Goal: Information Seeking & Learning: Find specific fact

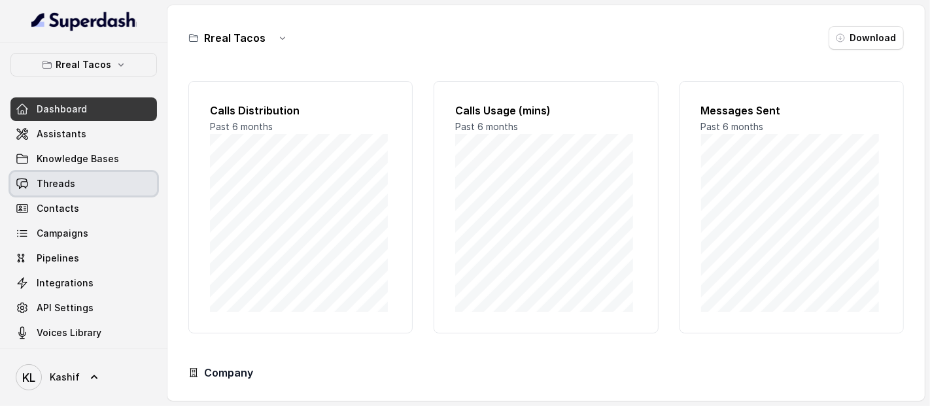
click at [81, 188] on link "Threads" at bounding box center [83, 184] width 146 height 24
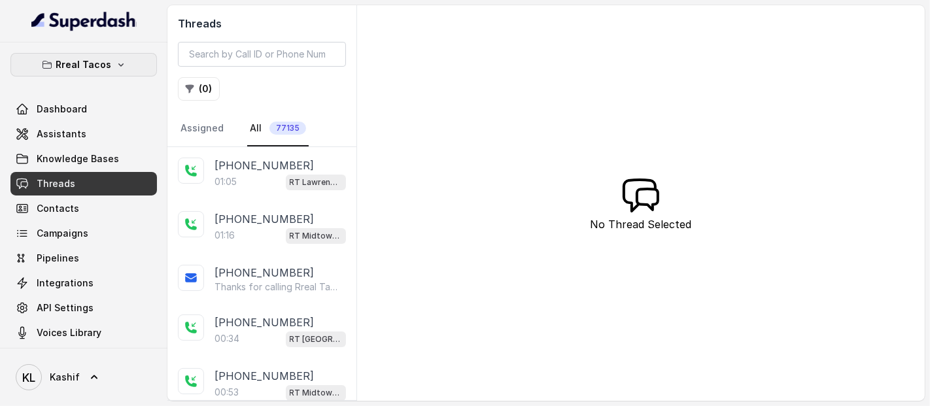
click at [92, 75] on button "Rreal Tacos" at bounding box center [83, 65] width 146 height 24
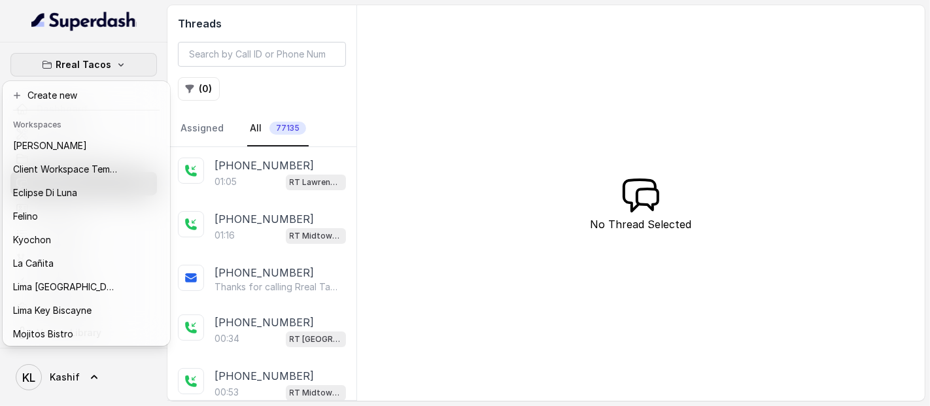
scroll to position [108, 0]
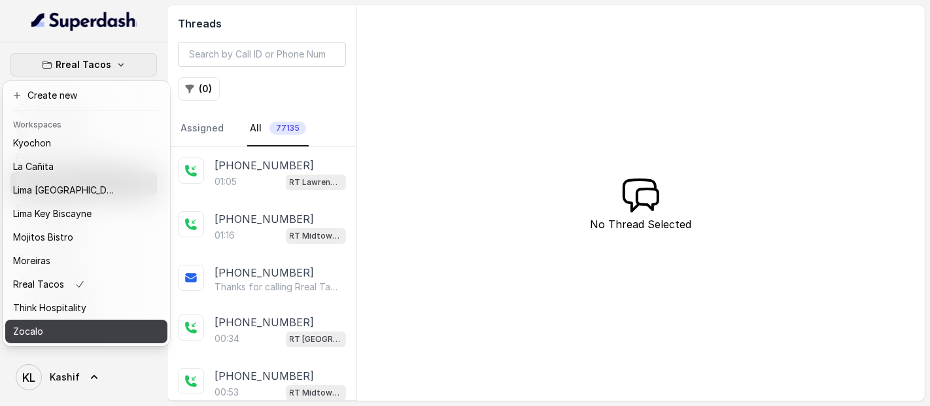
click at [103, 324] on div "Zocalo" at bounding box center [65, 332] width 105 height 16
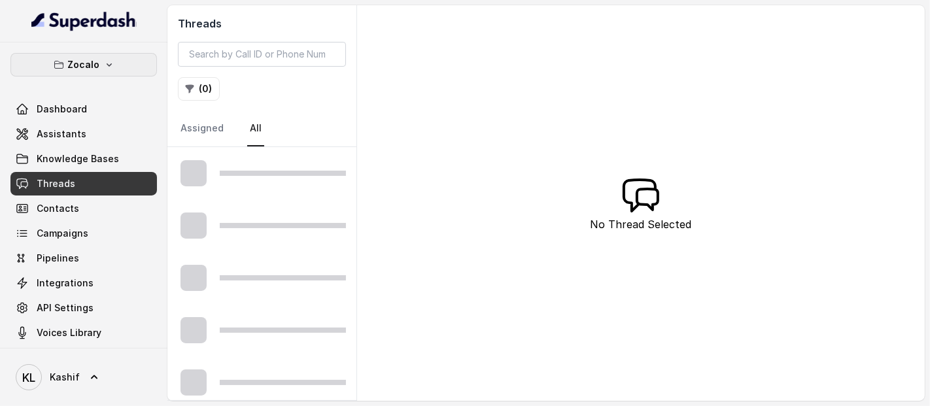
click at [95, 68] on button "Zocalo" at bounding box center [83, 65] width 146 height 24
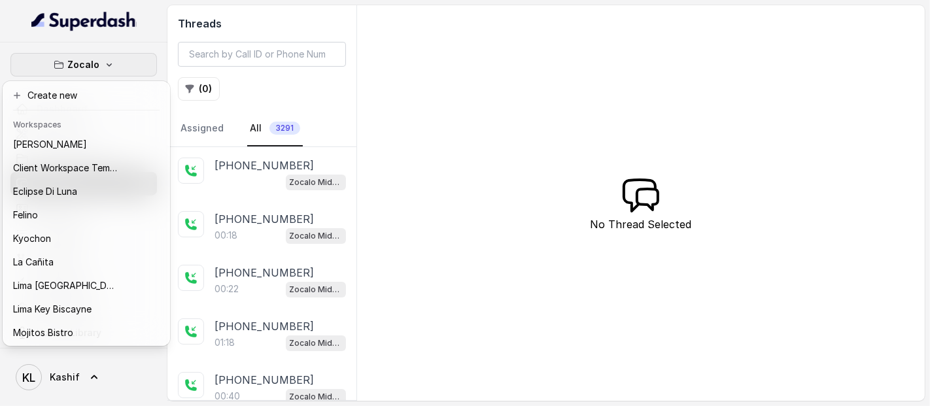
scroll to position [108, 0]
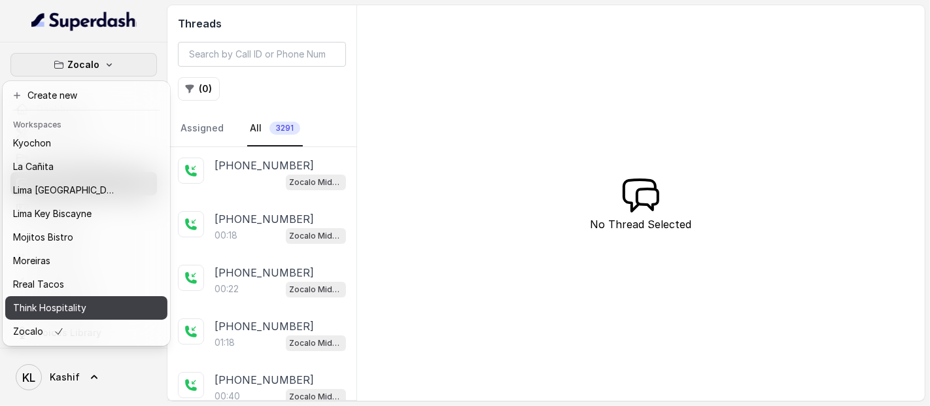
click at [96, 300] on div "Think Hospitality" at bounding box center [65, 308] width 105 height 16
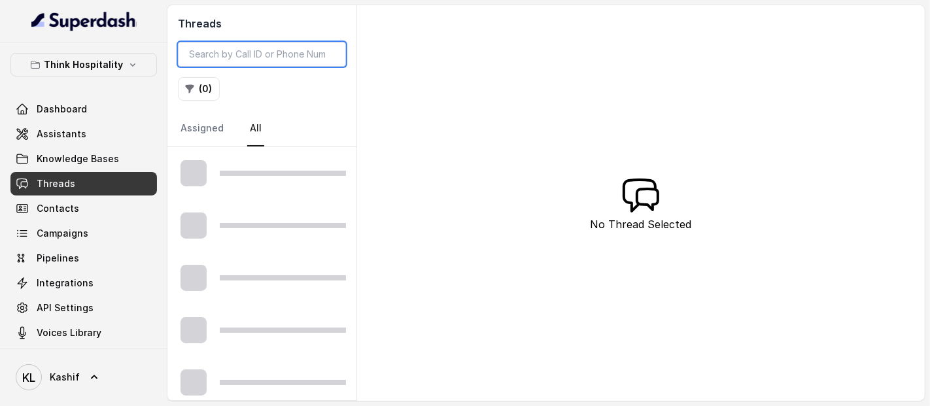
click at [233, 52] on input "search" at bounding box center [262, 54] width 168 height 25
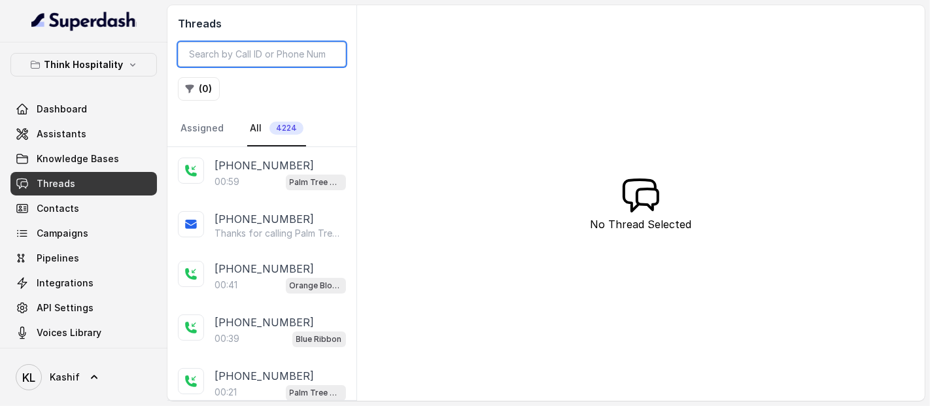
paste input "CAb2d18e936018294cff5c5b0cff6a93c4"
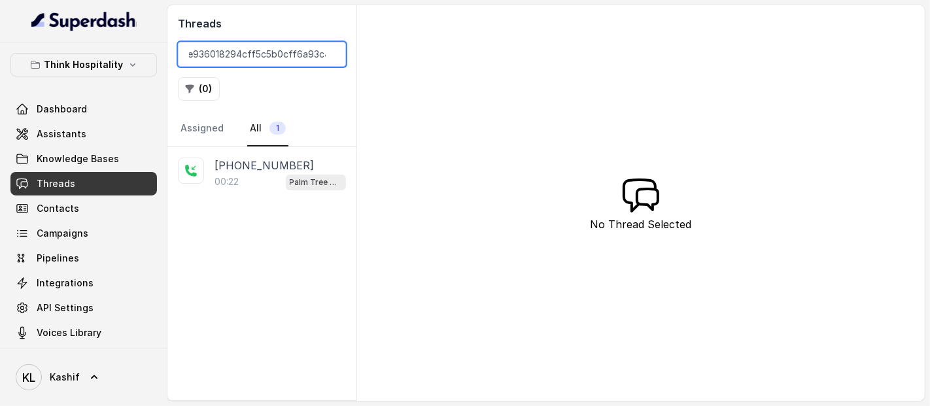
type input "CAb2d18e936018294cff5c5b0cff6a93c4"
click at [248, 171] on p "[PHONE_NUMBER]" at bounding box center [263, 166] width 99 height 16
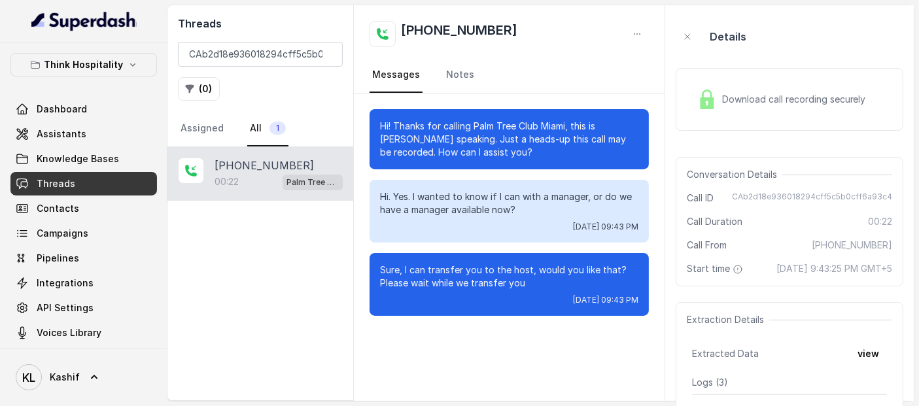
click at [745, 102] on span "Download call recording securely" at bounding box center [796, 99] width 149 height 13
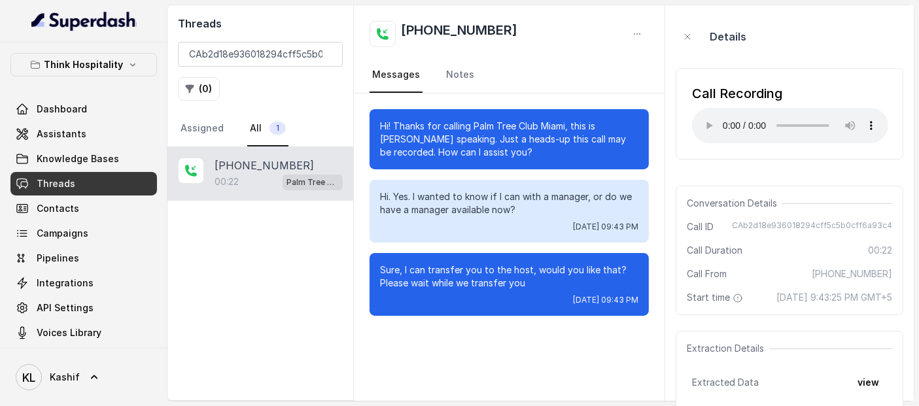
click at [798, 66] on div "Call Recording Your browser does not support the audio element." at bounding box center [789, 114] width 228 height 112
click at [303, 64] on input "CAb2d18e936018294cff5c5b0cff6a93c4" at bounding box center [260, 54] width 165 height 25
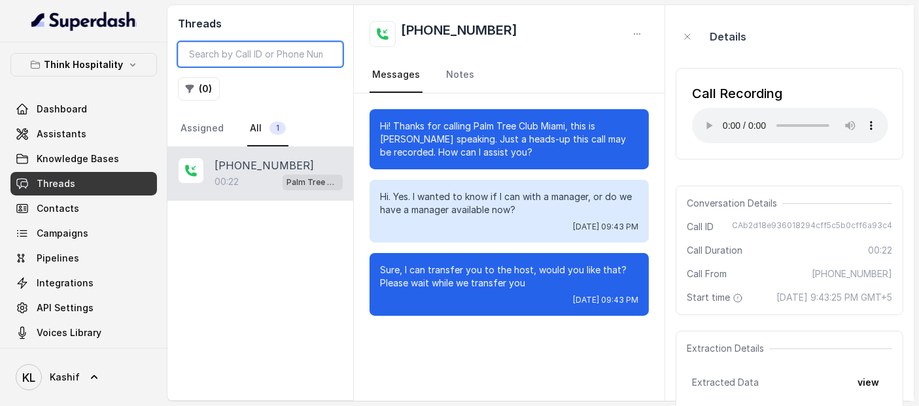
paste input "CAef3f3911a2a2725cae5b2d0fa0e4b8b7"
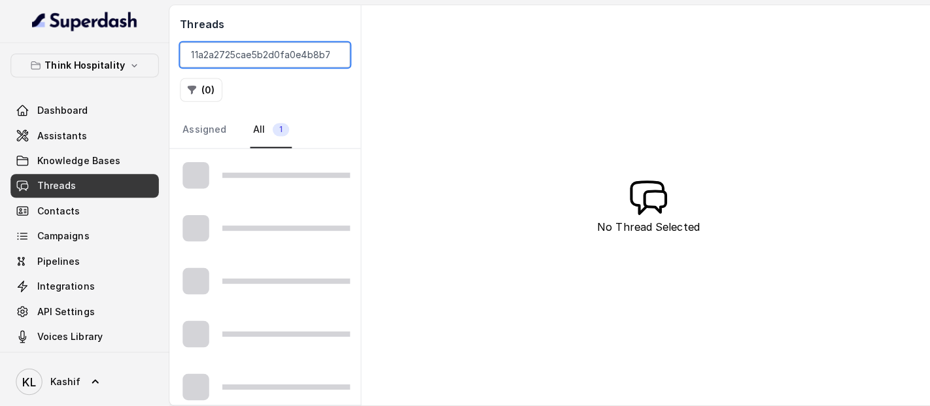
scroll to position [0, 41]
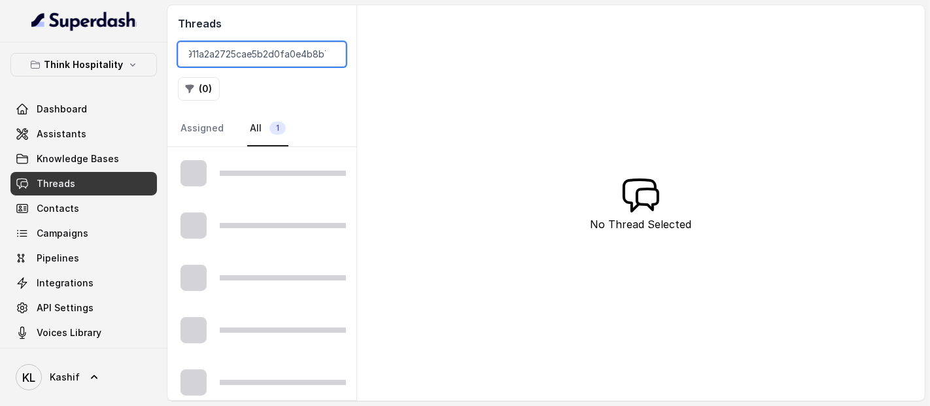
type input "CAef3f3911a2a2725cae5b2d0fa0e4b8b7"
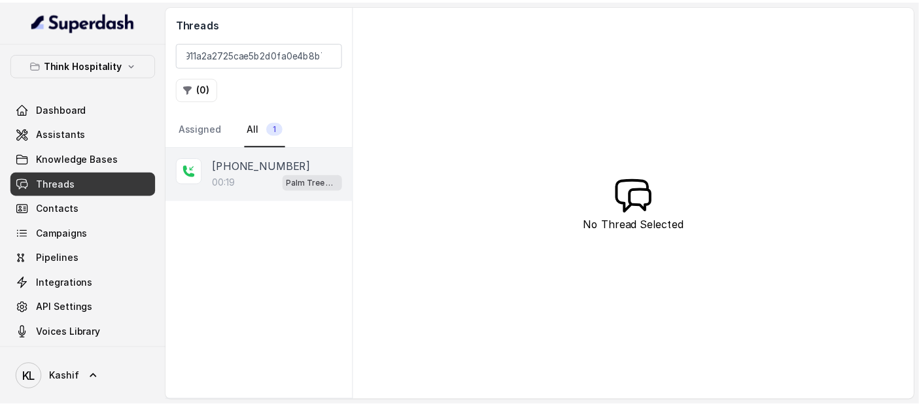
scroll to position [0, 0]
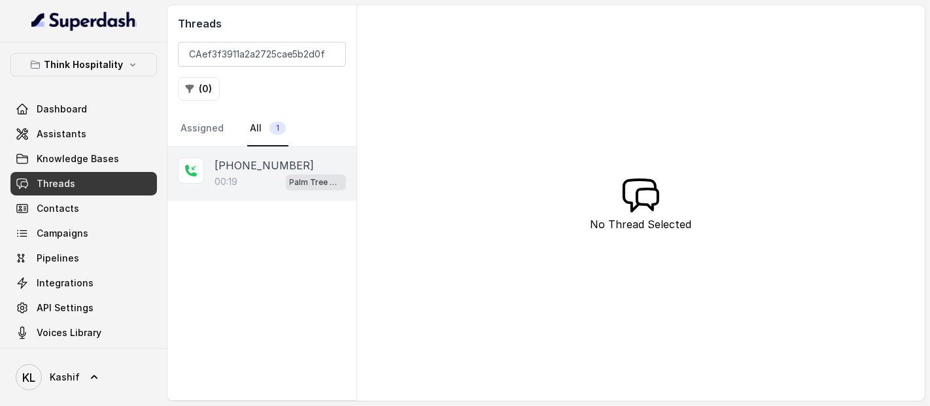
click at [264, 173] on div "00:19 Palm Tree Club" at bounding box center [279, 181] width 131 height 17
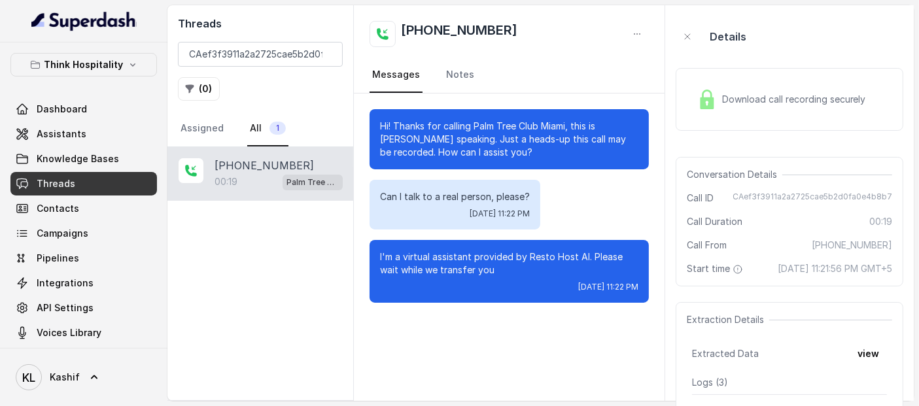
click at [766, 120] on div "Download call recording securely" at bounding box center [789, 99] width 228 height 63
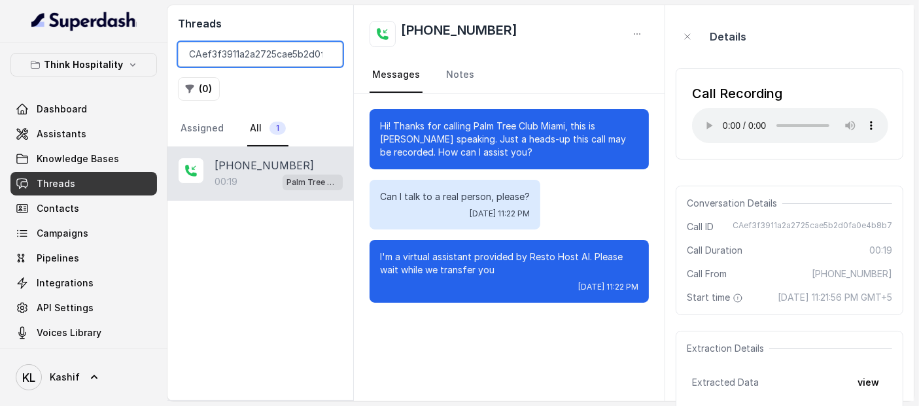
click at [305, 61] on input "CAef3f3911a2a2725cae5b2d0fa0e4b8b7" at bounding box center [260, 54] width 165 height 25
paste input "CA8fbedf393387ee216417a40f33844e29"
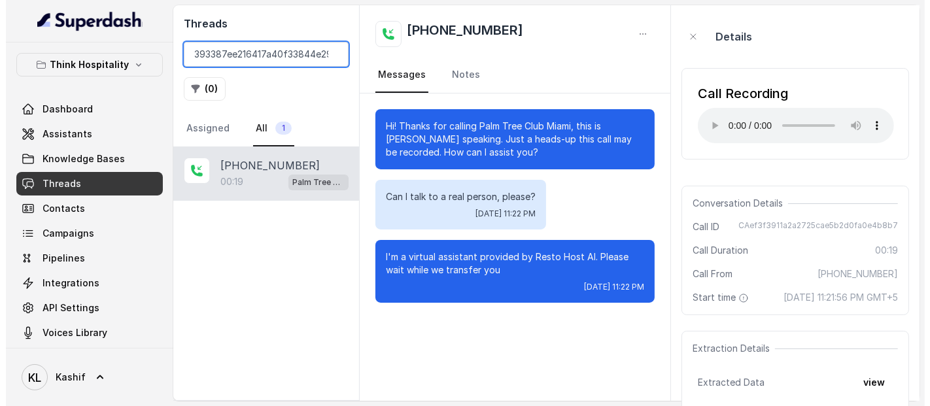
scroll to position [0, 43]
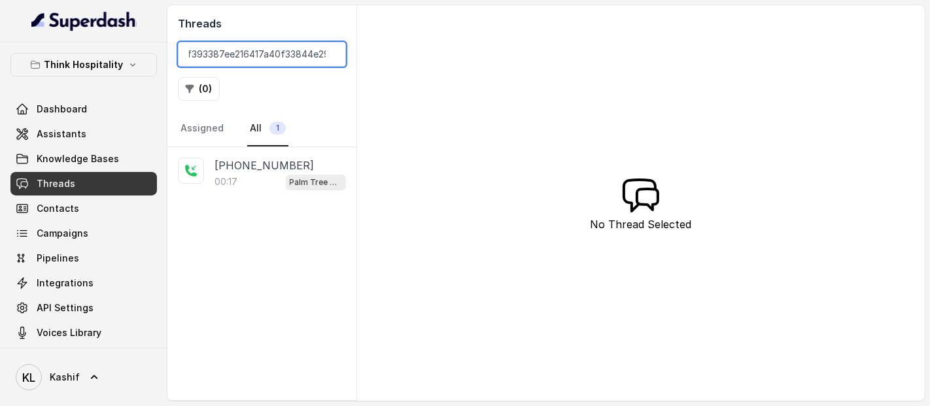
type input "CA8fbedf393387ee216417a40f33844e29"
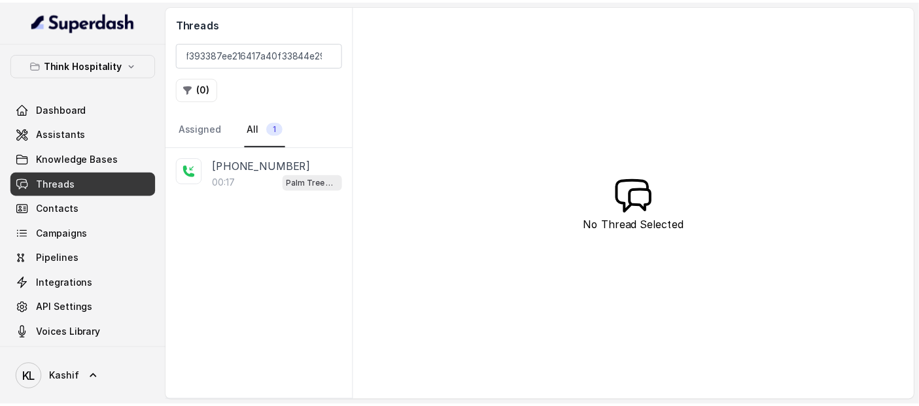
scroll to position [0, 0]
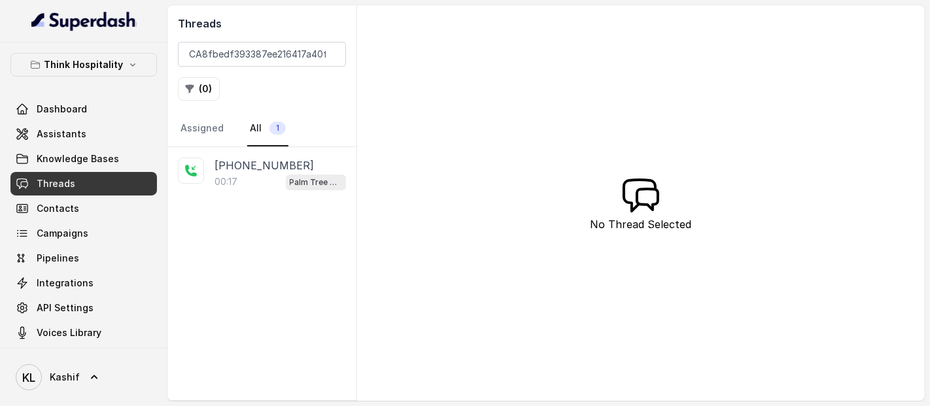
click at [269, 190] on div "[PHONE_NUMBER]:17 Palm Tree Club" at bounding box center [261, 174] width 189 height 54
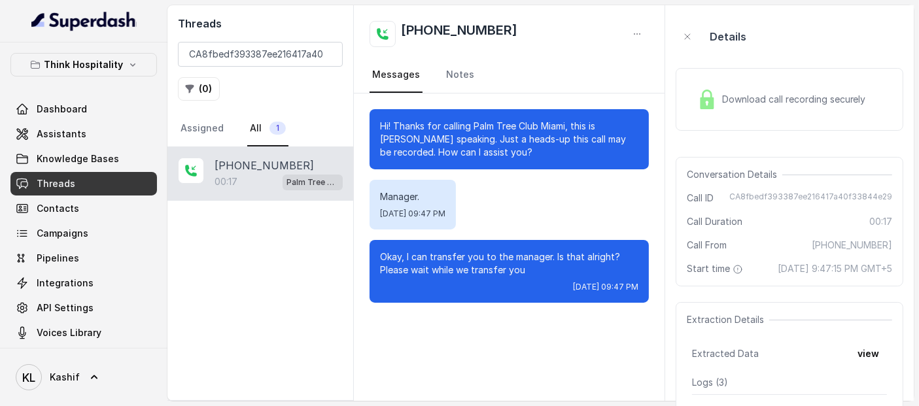
click at [747, 102] on span "Download call recording securely" at bounding box center [796, 99] width 149 height 13
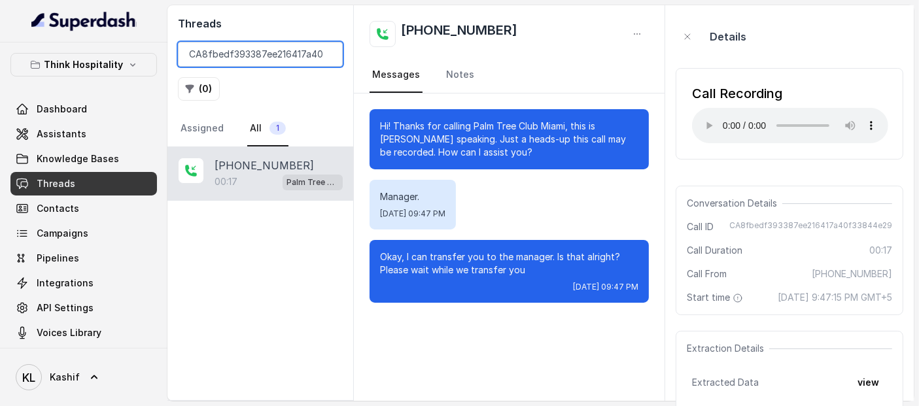
click at [316, 53] on input "CA8fbedf393387ee216417a40f33844e29" at bounding box center [260, 54] width 165 height 25
paste input "CAffbbc1635587100a160d8a80da6a5e93"
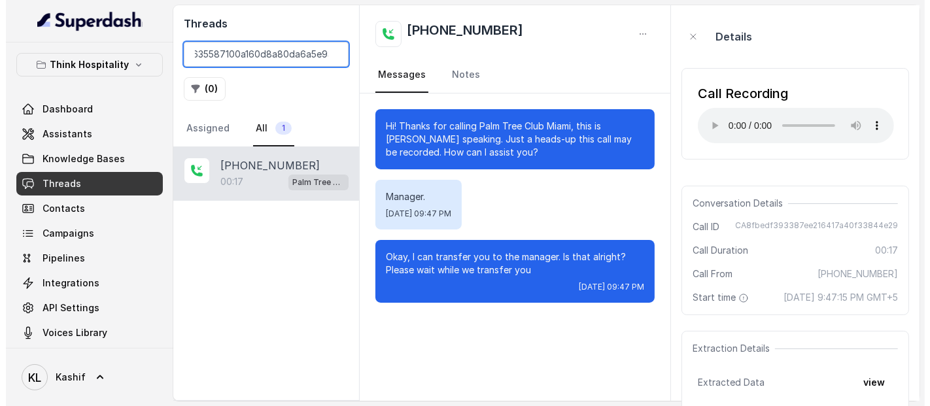
scroll to position [0, 41]
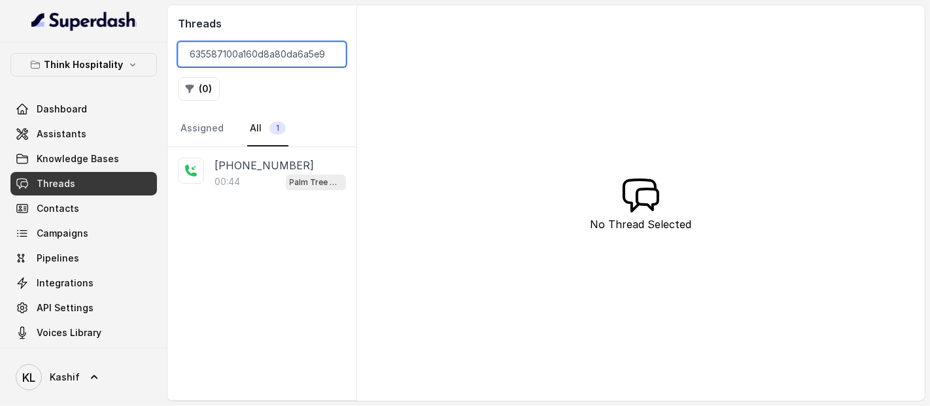
type input "CAffbbc1635587100a160d8a80da6a5e93"
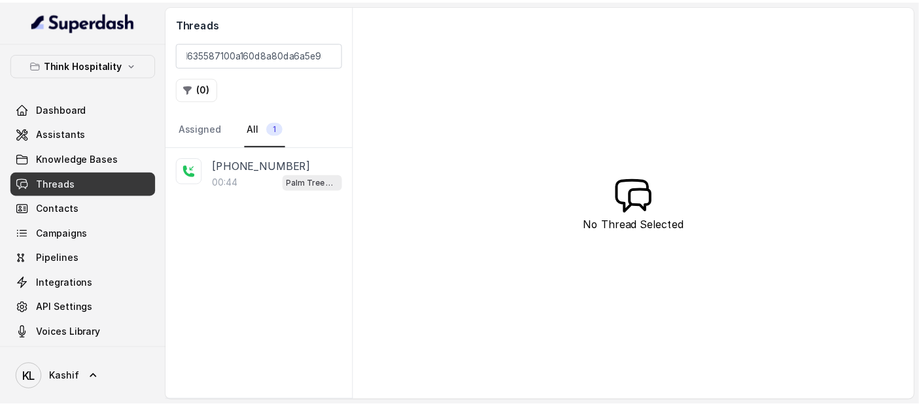
scroll to position [0, 0]
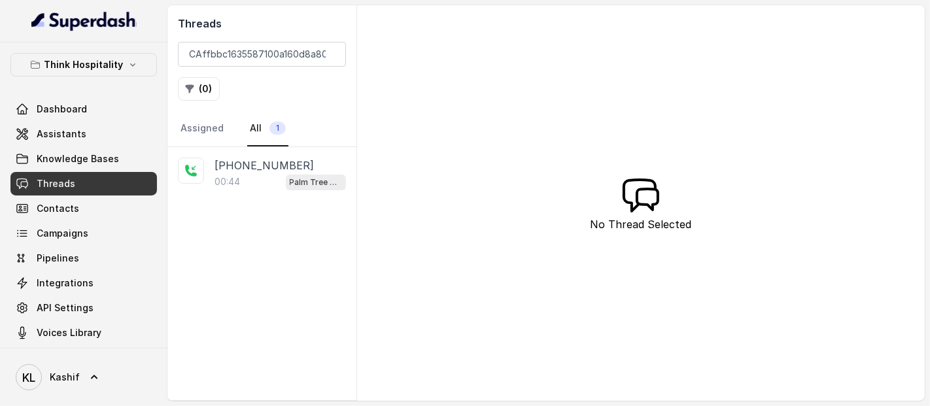
click at [283, 186] on div "00:44 Palm Tree Club" at bounding box center [279, 181] width 131 height 17
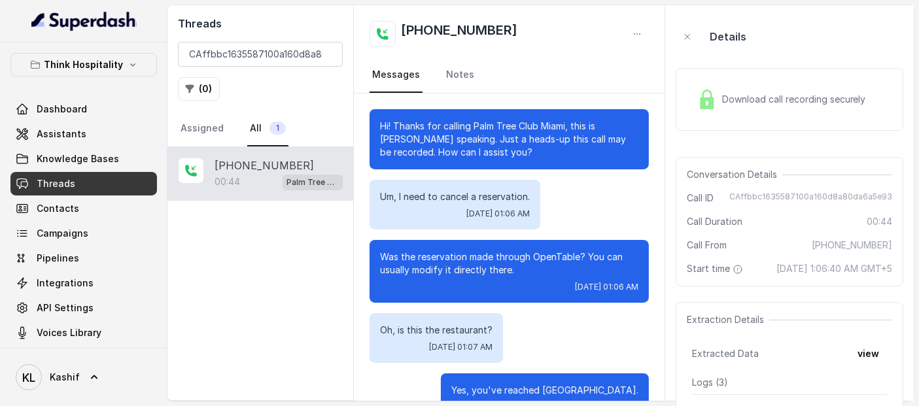
scroll to position [209, 0]
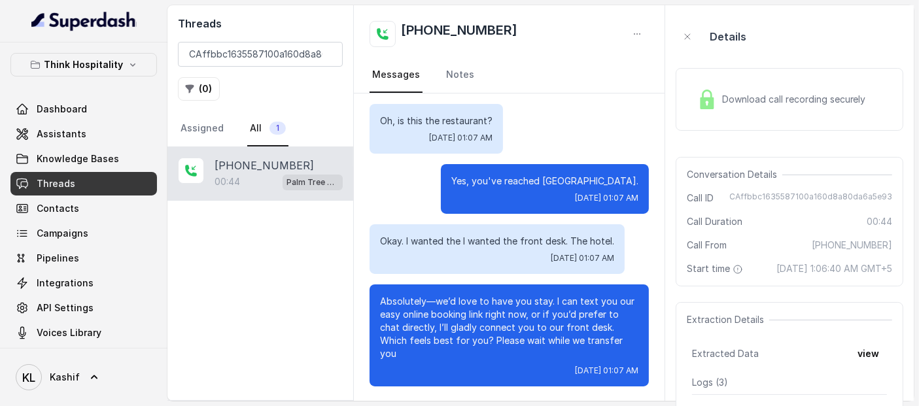
click at [685, 92] on div "Download call recording securely" at bounding box center [789, 99] width 228 height 63
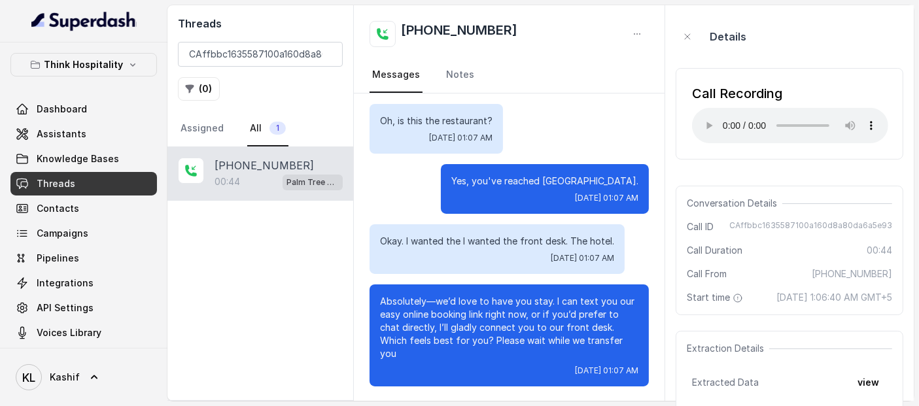
click at [281, 40] on div "Threads CAffbbc1635587100a160d8a80da6a5e93 ( 0 ) Assigned All 1" at bounding box center [260, 76] width 186 height 142
click at [280, 48] on input "CAffbbc1635587100a160d8a80da6a5e93" at bounding box center [260, 54] width 165 height 25
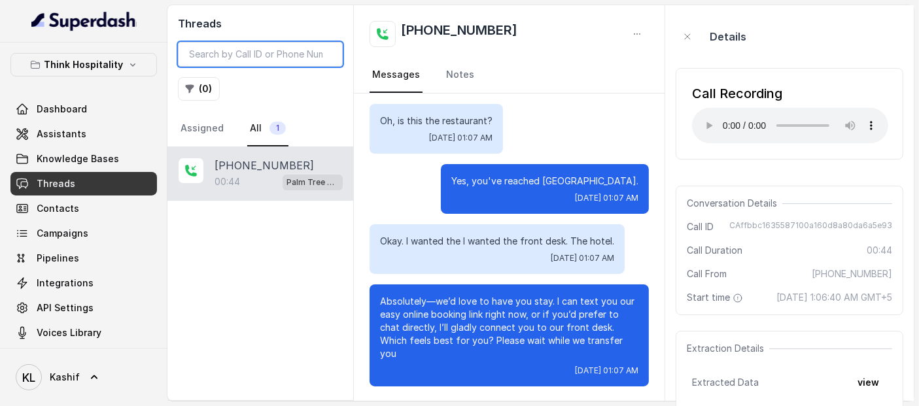
paste input "CAe4eb5d5ca9d991b48291ce2b665e12de"
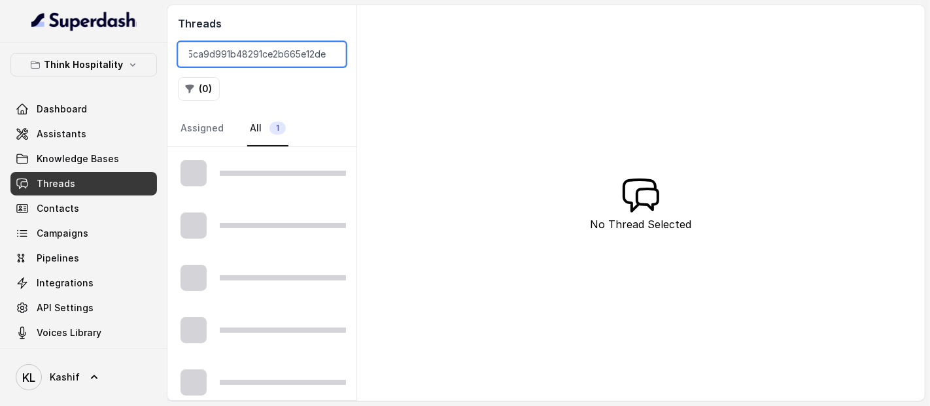
scroll to position [0, 46]
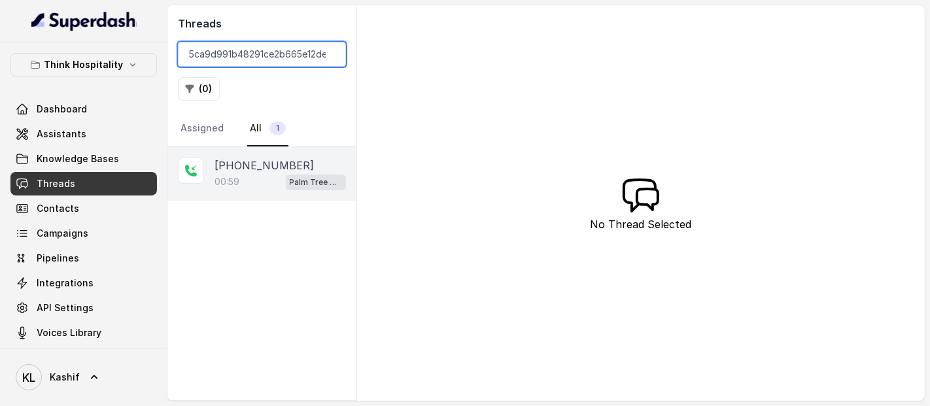
type input "CAe4eb5d5ca9d991b48291ce2b665e12de"
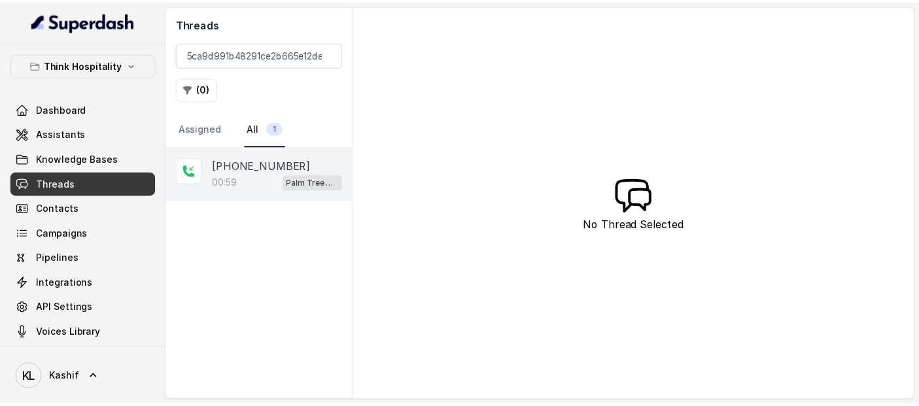
scroll to position [0, 0]
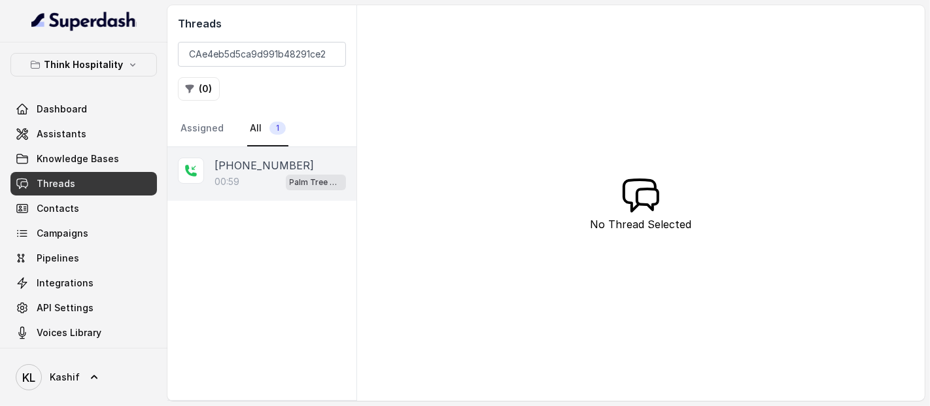
click at [286, 163] on p "[PHONE_NUMBER]" at bounding box center [263, 166] width 99 height 16
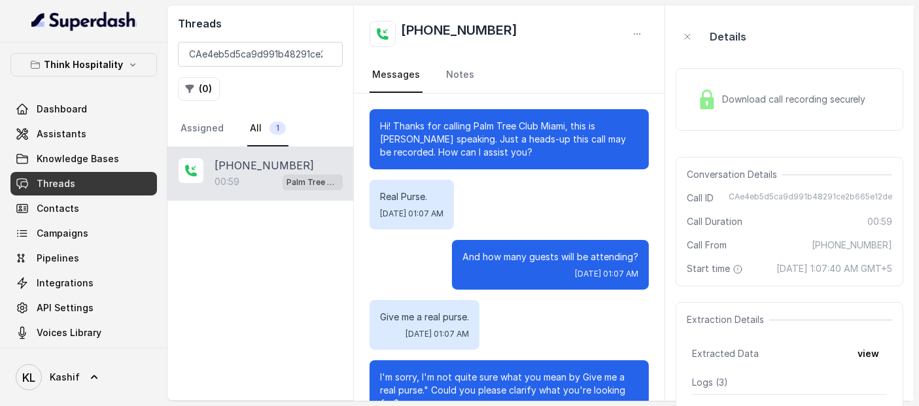
scroll to position [403, 0]
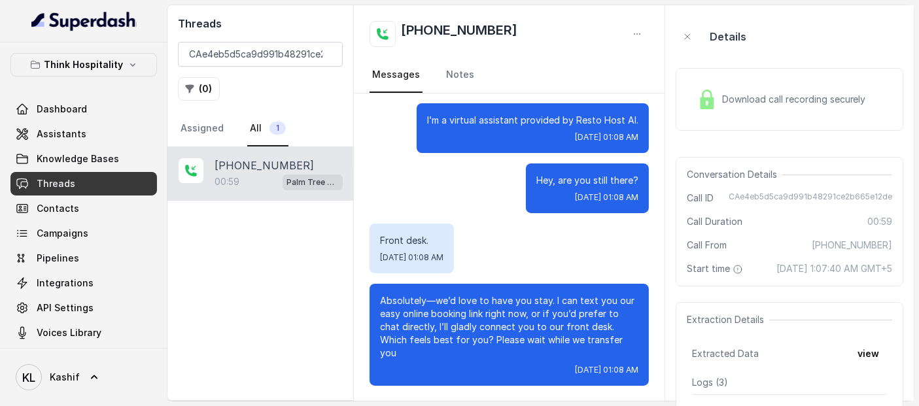
click at [734, 88] on div "Download call recording securely" at bounding box center [781, 99] width 179 height 30
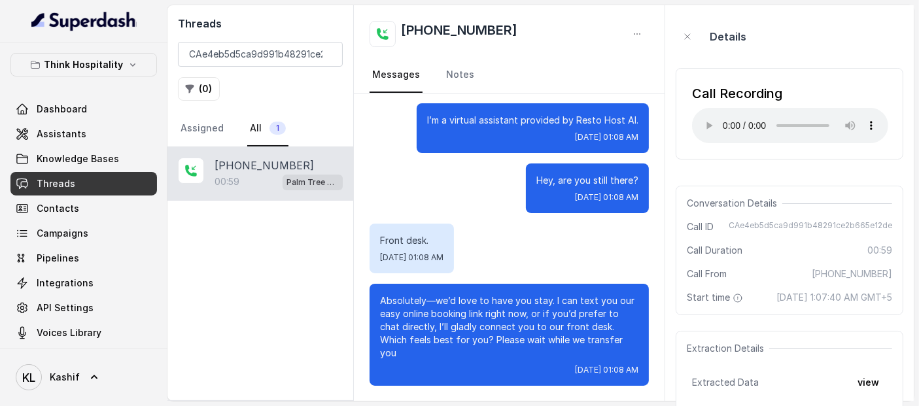
click at [713, 98] on div "Call Recording" at bounding box center [790, 93] width 196 height 18
click at [310, 53] on input "CAe4eb5d5ca9d991b48291ce2b665e12de" at bounding box center [260, 54] width 165 height 25
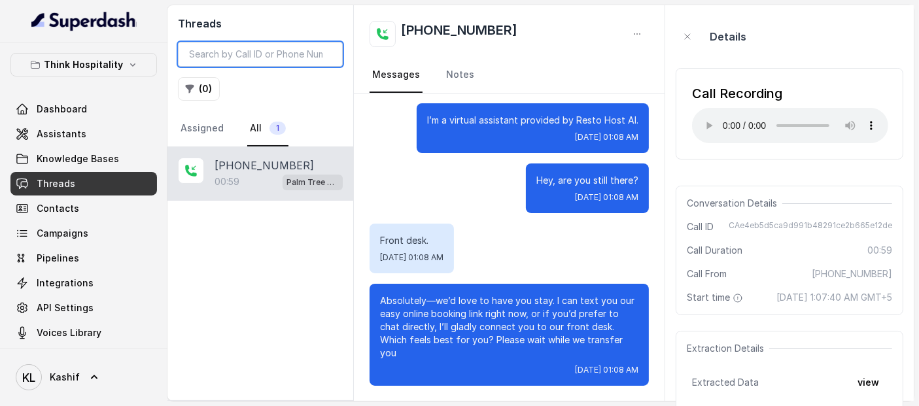
paste input "CA76e0c6c0cac1a08a99cb83c4bfcd0882"
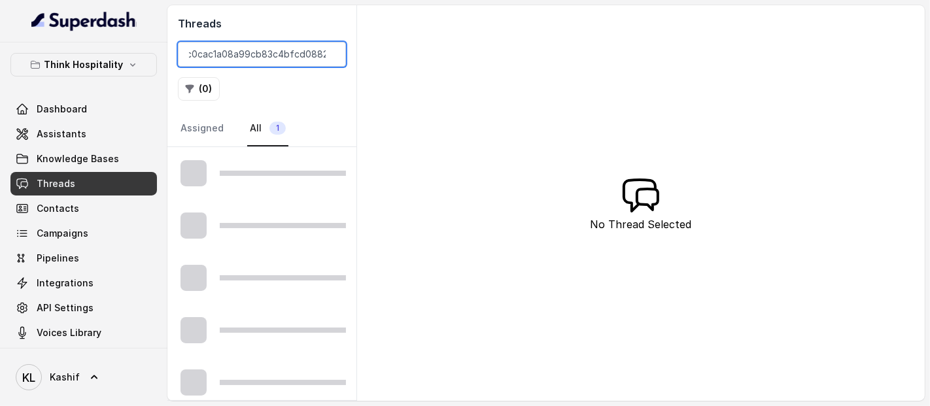
scroll to position [0, 46]
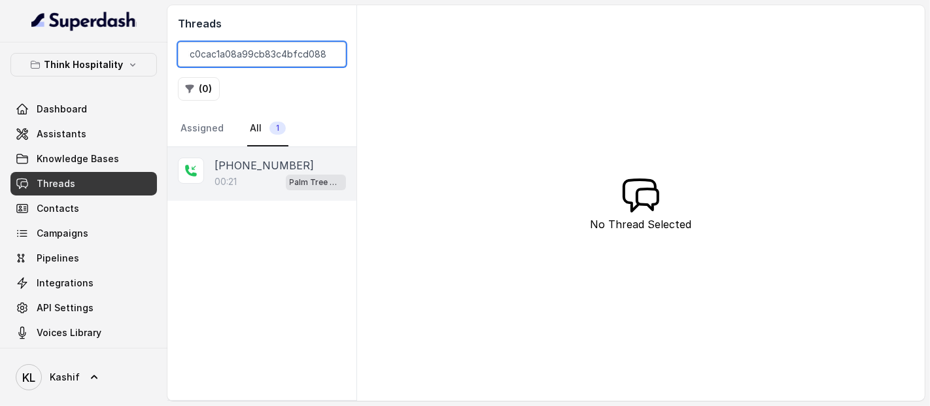
type input "CA76e0c6c0cac1a08a99cb83c4bfcd0882"
click at [264, 163] on p "[PHONE_NUMBER]" at bounding box center [263, 166] width 99 height 16
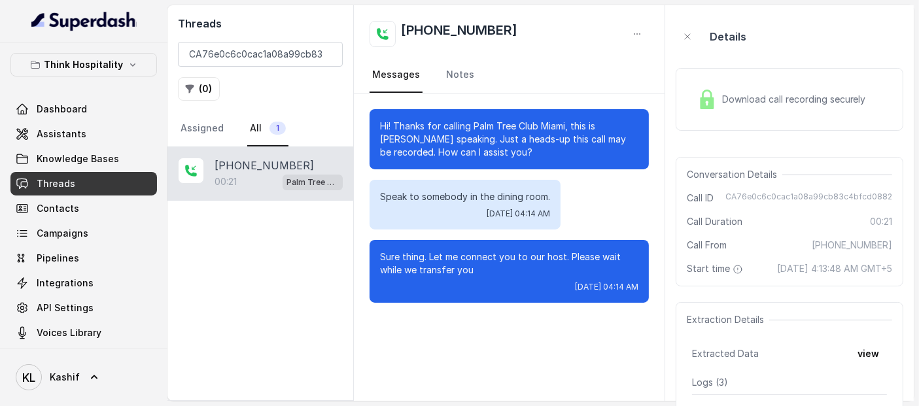
click at [726, 97] on span "Download call recording securely" at bounding box center [796, 99] width 149 height 13
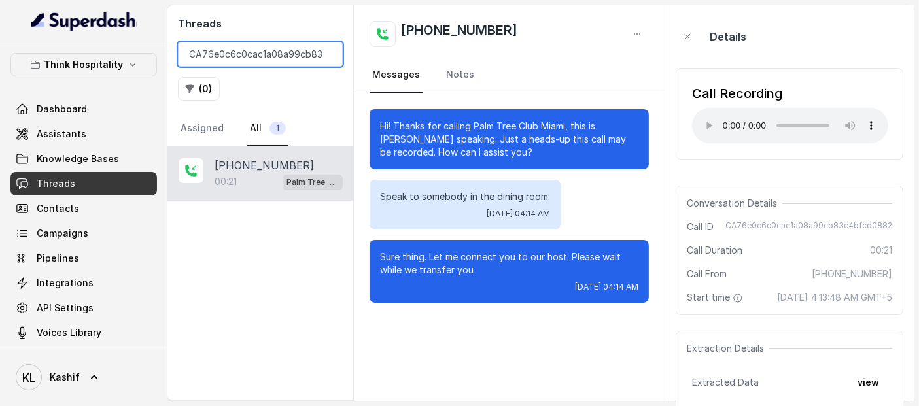
click at [284, 50] on input "CA76e0c6c0cac1a08a99cb83c4bfcd0882" at bounding box center [260, 54] width 165 height 25
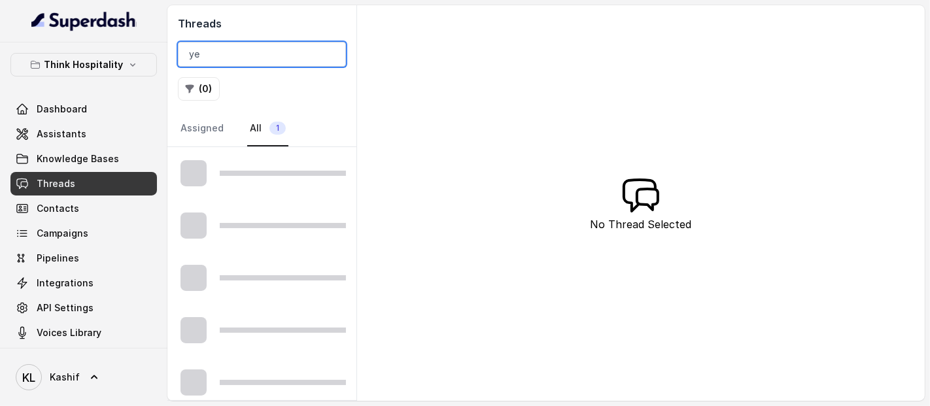
type input "y"
type input "CAfb47ba85d39fa4a2cf93ba683f1e9726"
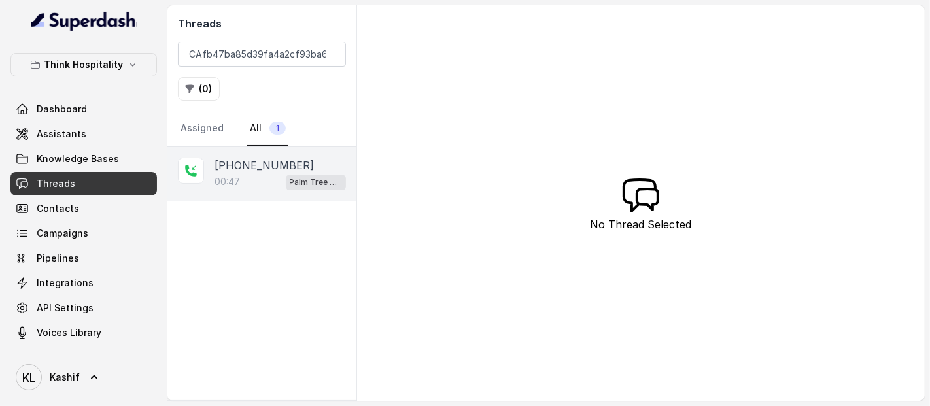
click at [250, 182] on div "00:47 Palm Tree Club" at bounding box center [279, 181] width 131 height 17
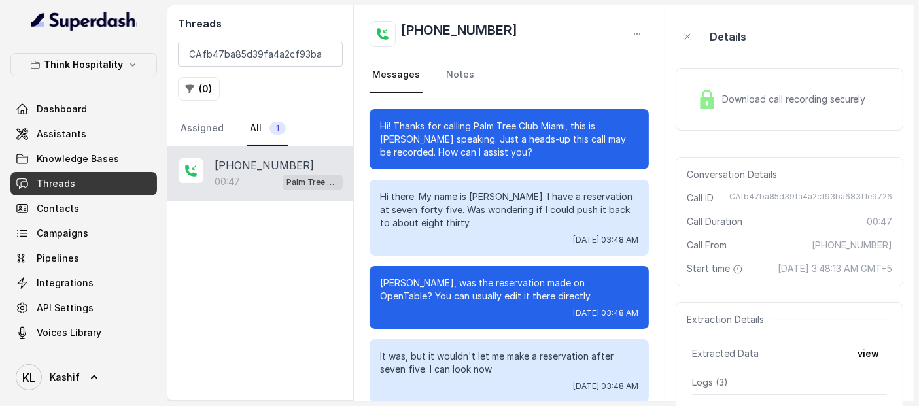
scroll to position [296, 0]
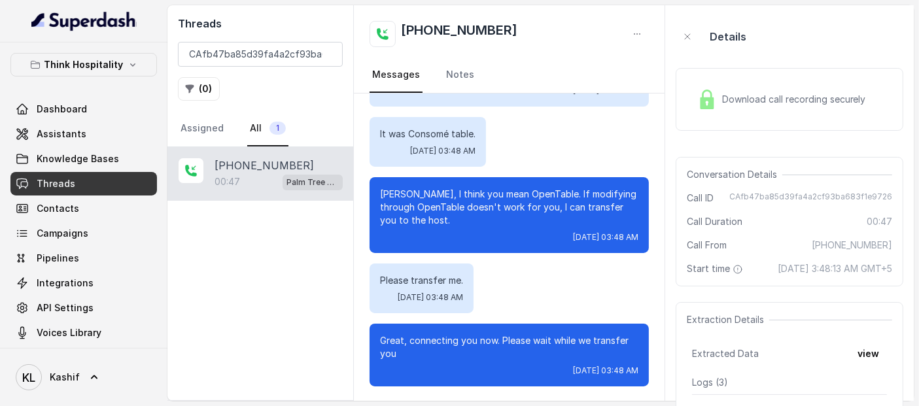
click at [770, 78] on div "Download call recording securely" at bounding box center [789, 99] width 228 height 63
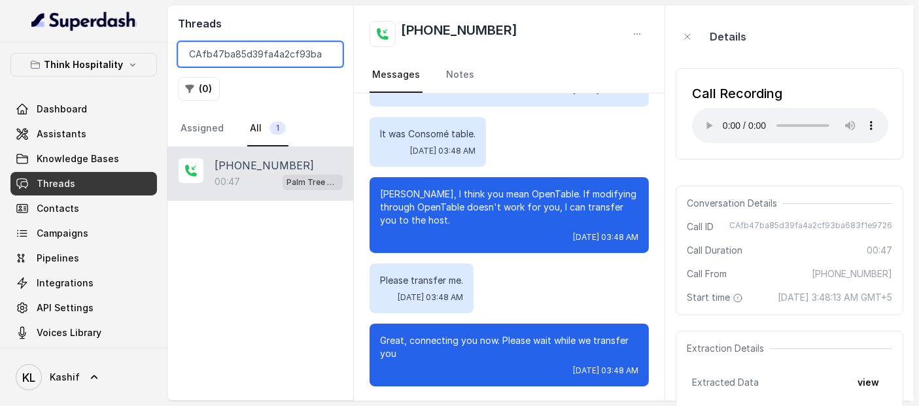
click at [248, 52] on input "CAfb47ba85d39fa4a2cf93ba683f1e9726" at bounding box center [260, 54] width 165 height 25
paste input "CAb2c6c3d6e759518a4d3bde07c5357e04"
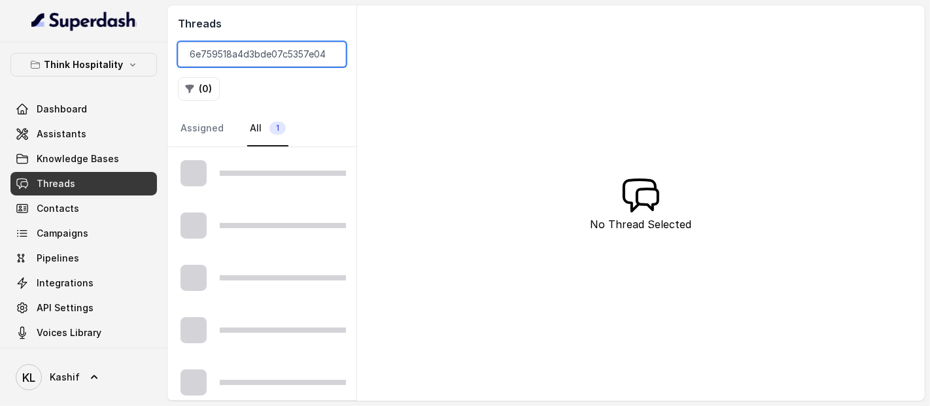
scroll to position [0, 48]
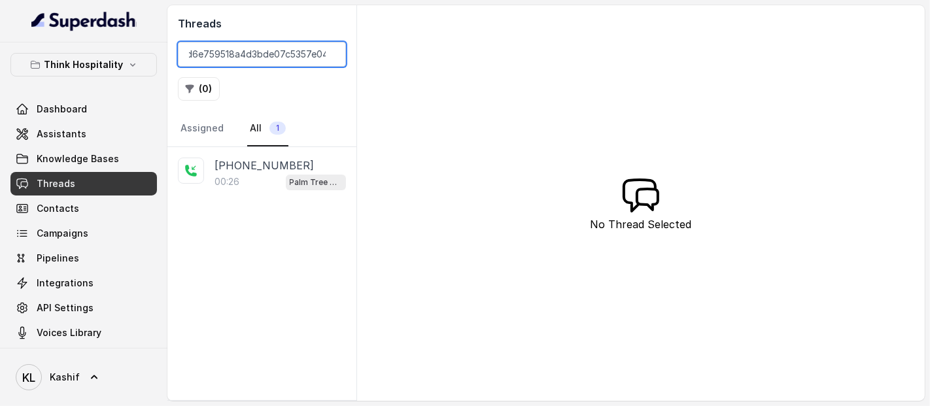
type input "CAb2c6c3d6e759518a4d3bde07c5357e04"
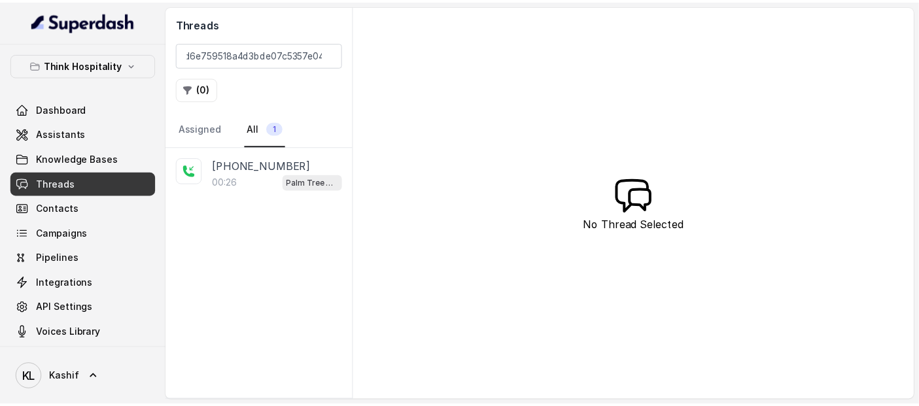
scroll to position [0, 0]
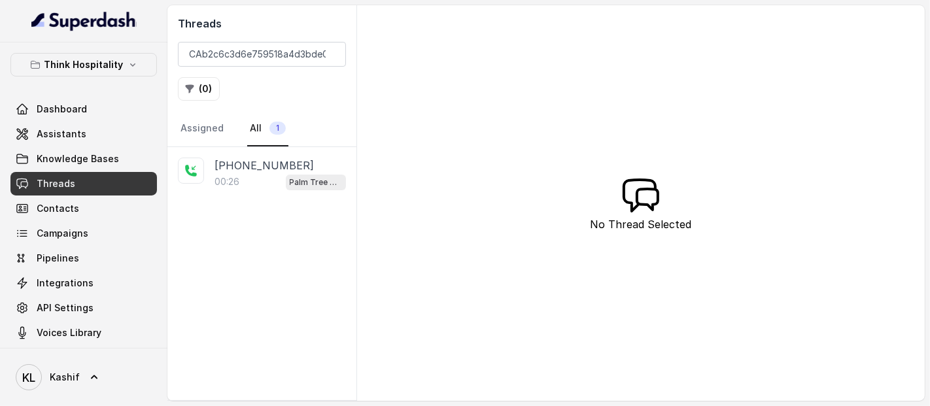
click at [252, 188] on div "00:26 Palm Tree Club" at bounding box center [279, 181] width 131 height 17
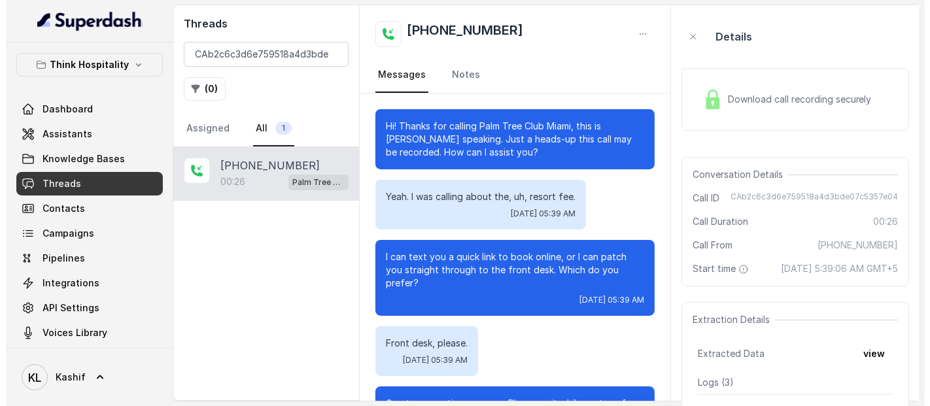
scroll to position [63, 0]
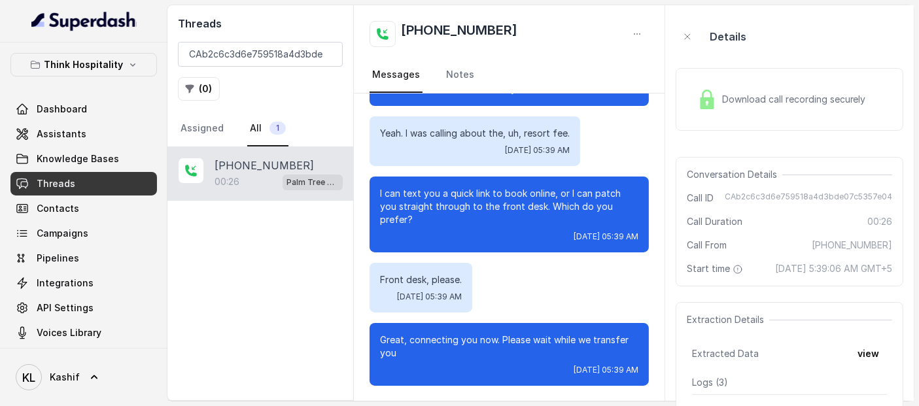
click at [725, 107] on div "Download call recording securely" at bounding box center [781, 99] width 179 height 30
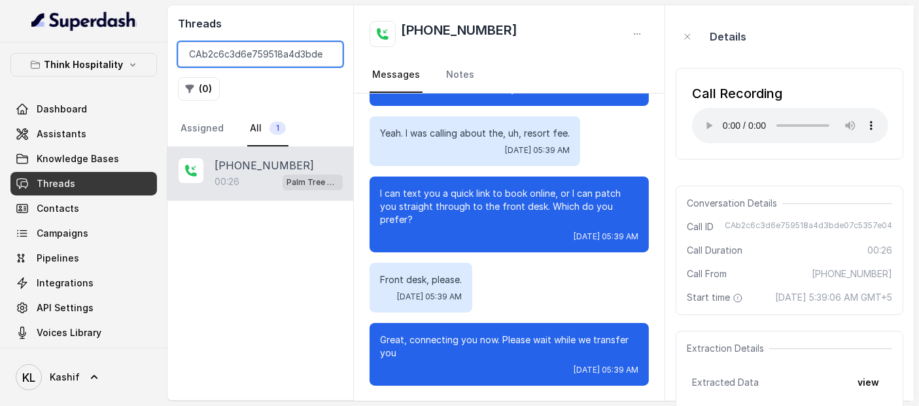
click at [237, 55] on input "CAb2c6c3d6e759518a4d3bde07c5357e04" at bounding box center [260, 54] width 165 height 25
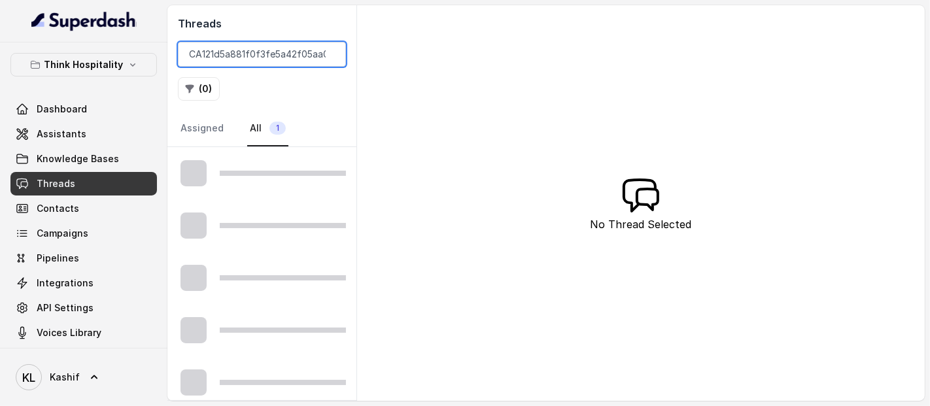
scroll to position [0, 36]
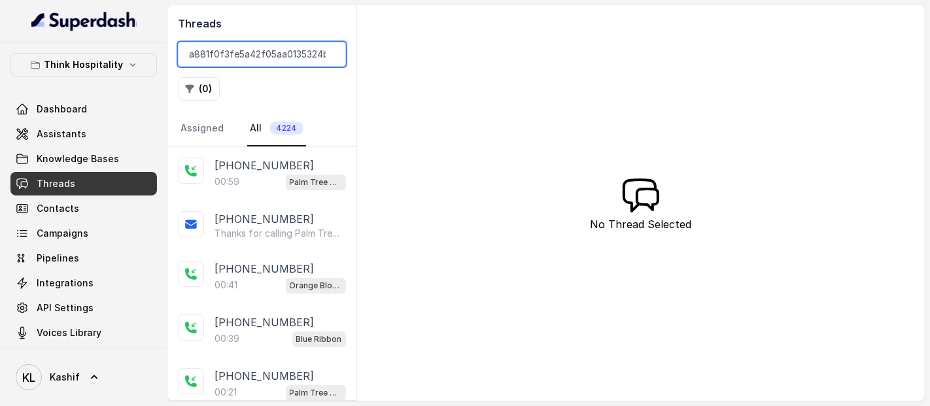
type input "CA121d5a881f0f3fe5a42f05aa0135324b"
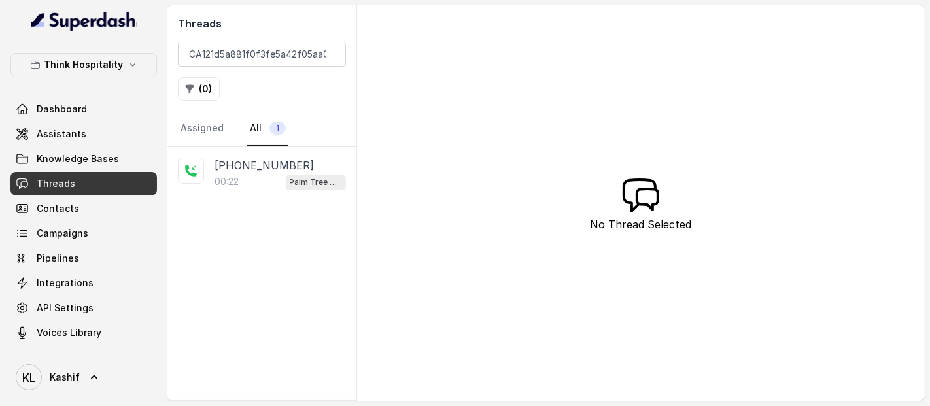
click at [247, 177] on div "00:22 Palm Tree Club" at bounding box center [279, 181] width 131 height 17
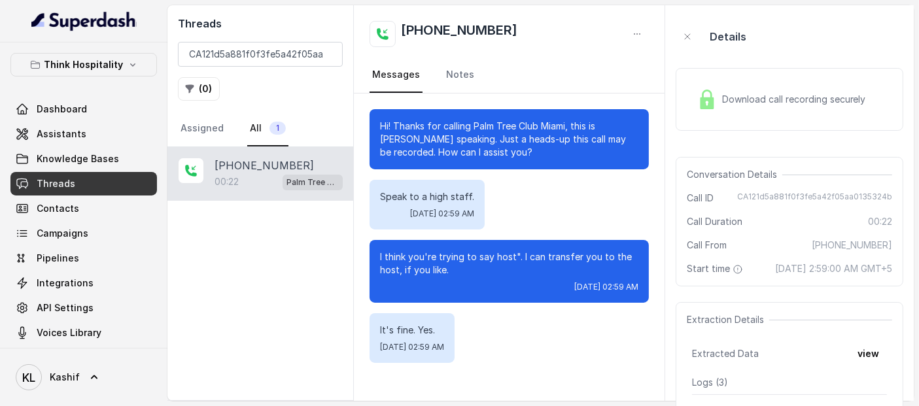
click at [714, 105] on img at bounding box center [707, 100] width 20 height 20
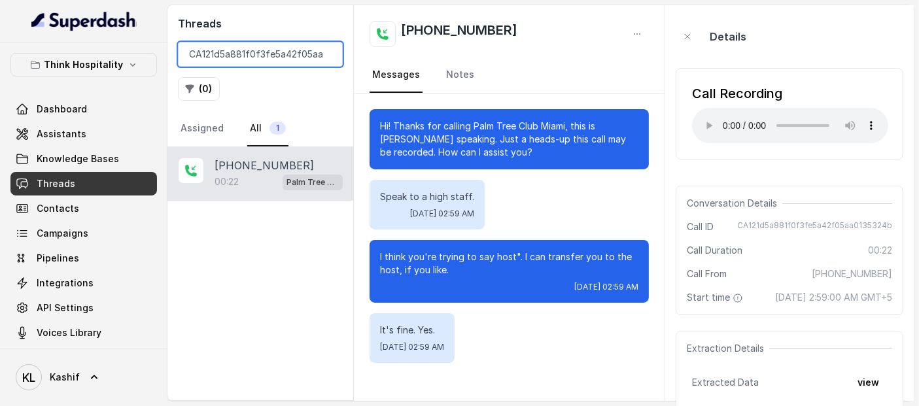
click at [279, 62] on input "CA121d5a881f0f3fe5a42f05aa0135324b" at bounding box center [260, 54] width 165 height 25
paste input "CAed37d555957c5769b1a12fc1077c6165"
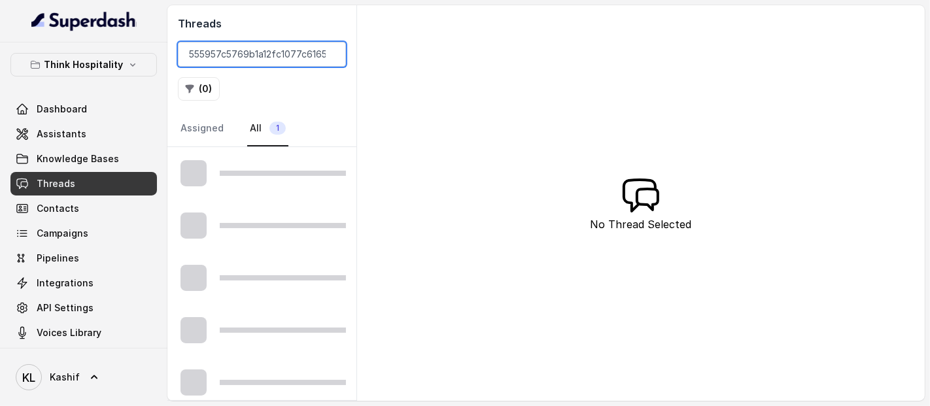
scroll to position [0, 38]
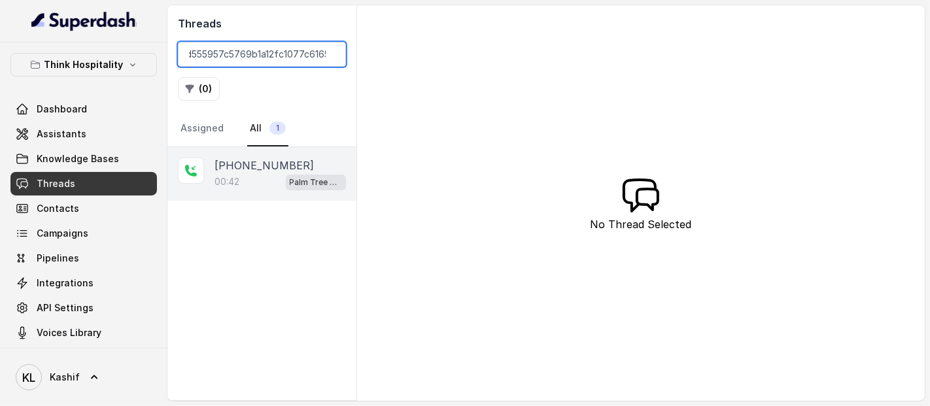
type input "CAed37d555957c5769b1a12fc1077c6165"
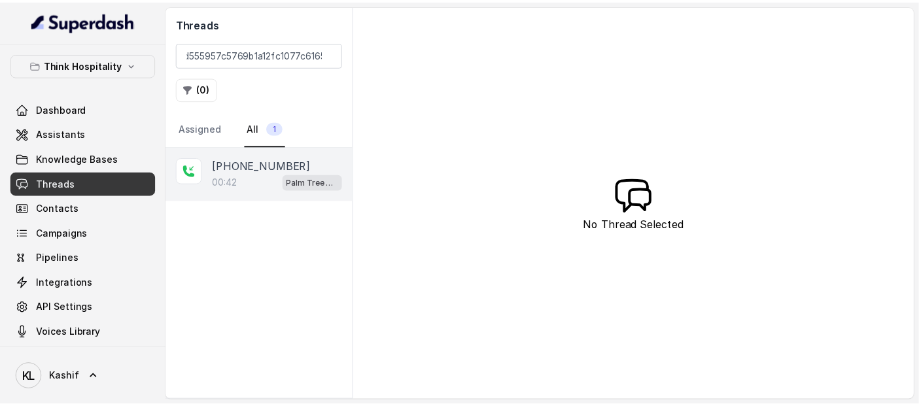
scroll to position [0, 0]
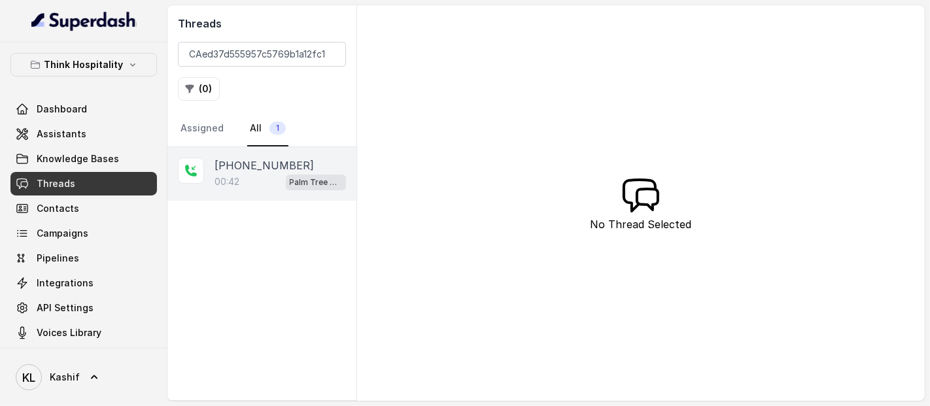
click at [254, 162] on p "[PHONE_NUMBER]" at bounding box center [263, 166] width 99 height 16
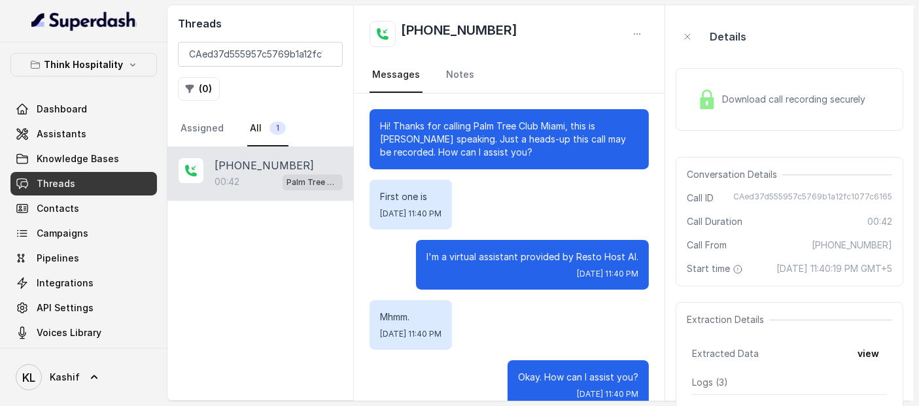
scroll to position [338, 0]
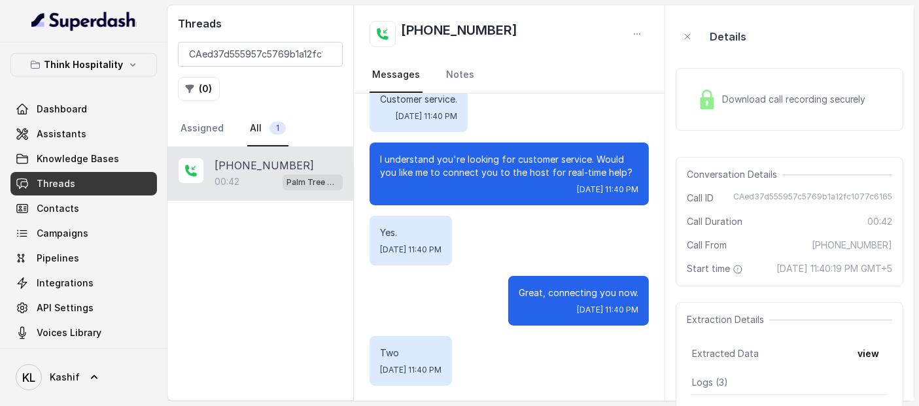
click at [744, 95] on span "Download call recording securely" at bounding box center [796, 99] width 149 height 13
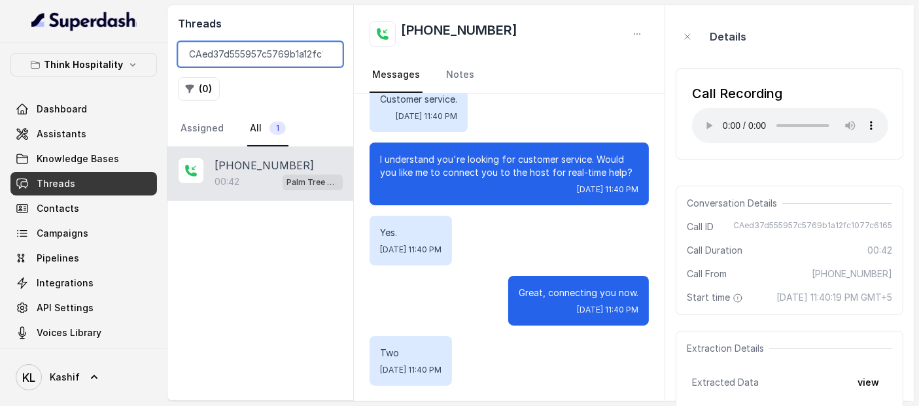
click at [248, 52] on input "CAed37d555957c5769b1a12fc1077c6165" at bounding box center [260, 54] width 165 height 25
paste input "CA95e998d40ce95cb56ac7ed4cc47288e4"
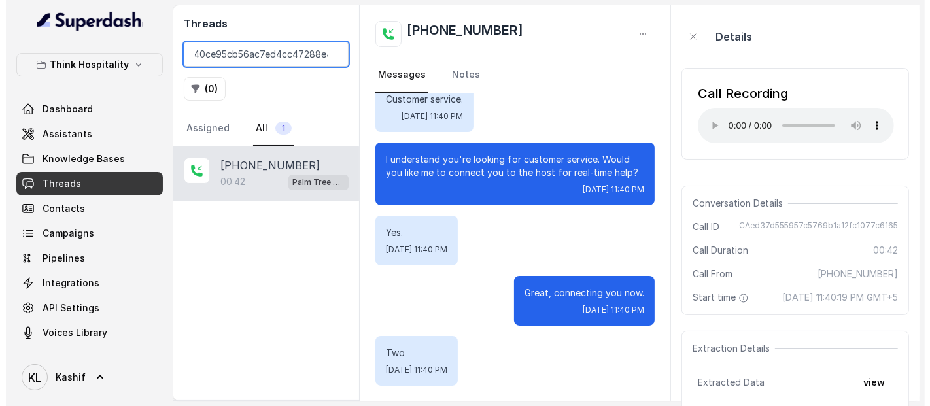
scroll to position [0, 52]
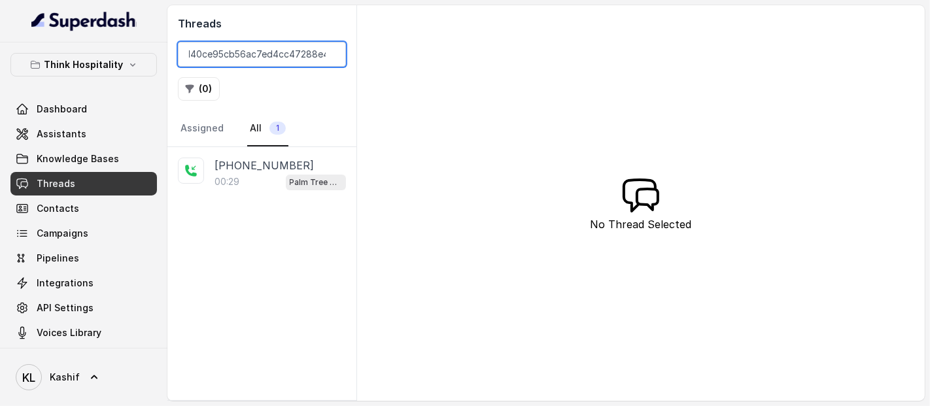
type input "CA95e998d40ce95cb56ac7ed4cc47288e4"
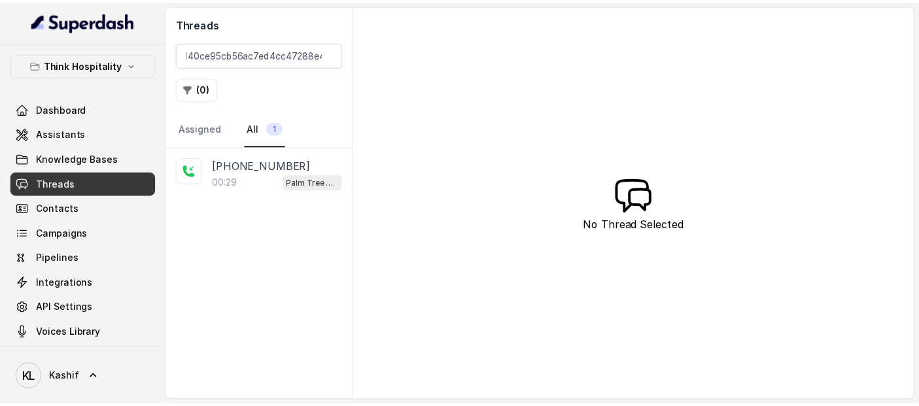
scroll to position [0, 0]
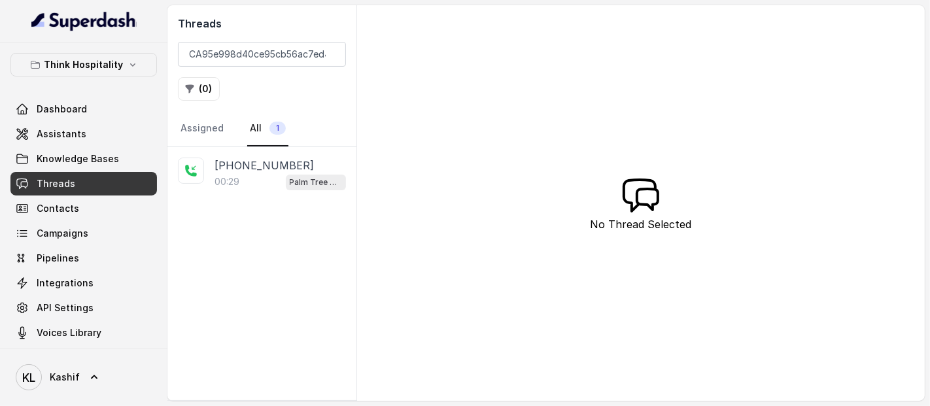
click at [252, 164] on p "[PHONE_NUMBER]" at bounding box center [263, 166] width 99 height 16
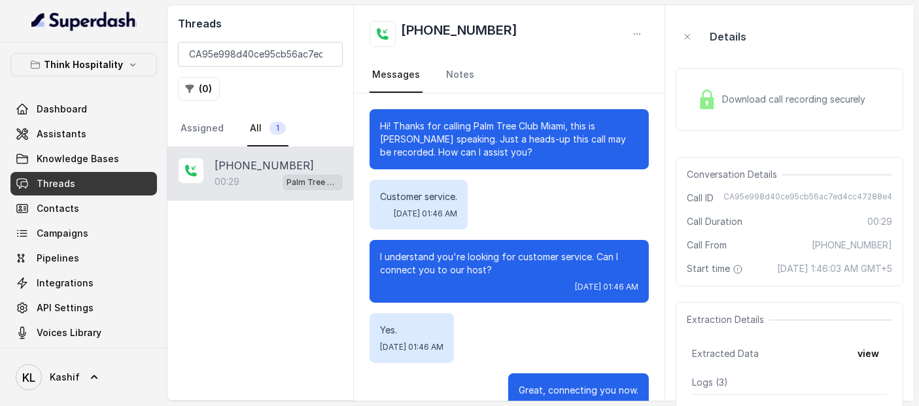
scroll to position [37, 0]
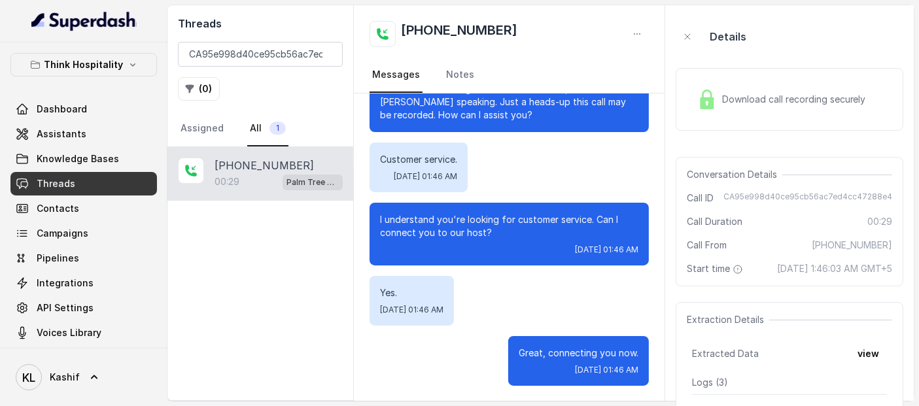
click at [762, 82] on div "Download call recording securely" at bounding box center [789, 99] width 228 height 63
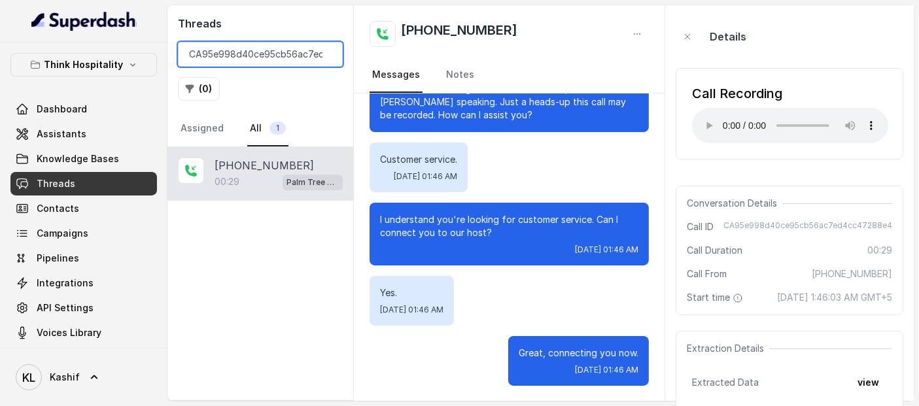
click at [273, 60] on input "CA95e998d40ce95cb56ac7ed4cc47288e4" at bounding box center [260, 54] width 165 height 25
paste input "CA77942a2e042508a3f2b798920bd5170f"
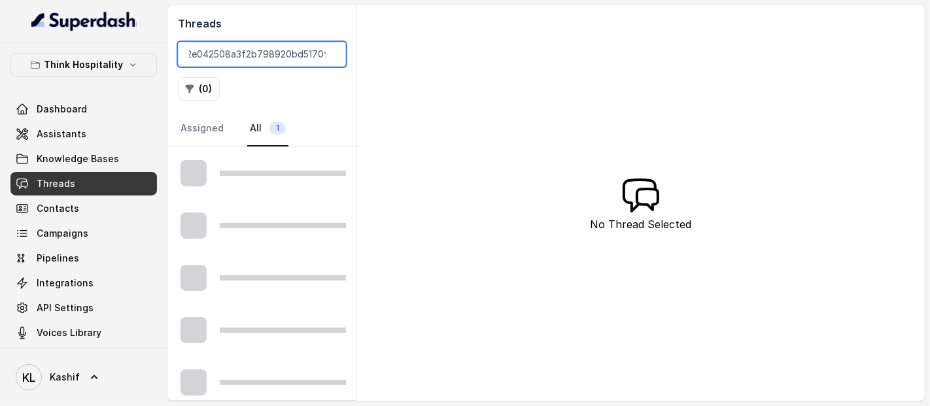
scroll to position [0, 46]
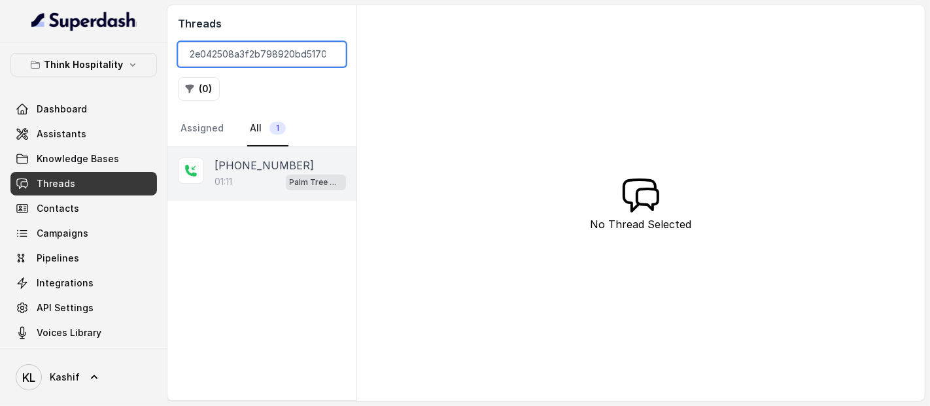
type input "CA77942a2e042508a3f2b798920bd5170f"
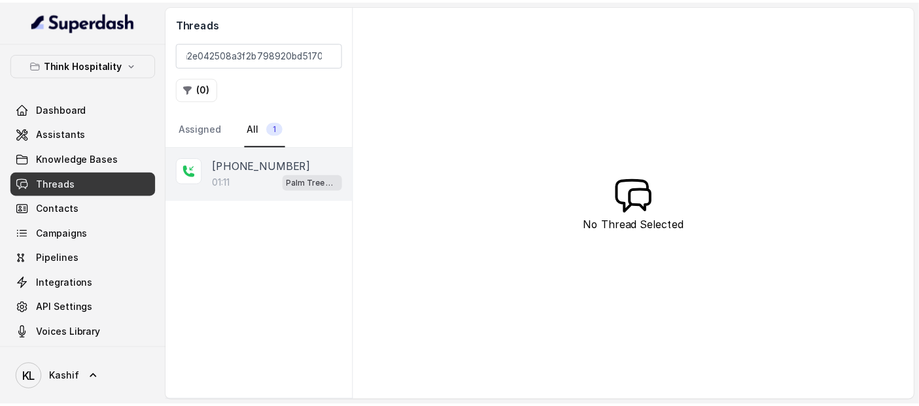
scroll to position [0, 0]
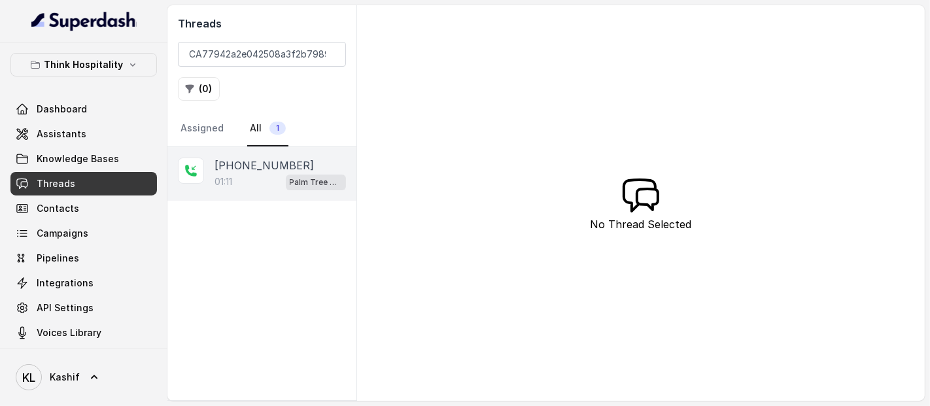
click at [256, 175] on div "01:11 Palm Tree Club" at bounding box center [279, 181] width 131 height 17
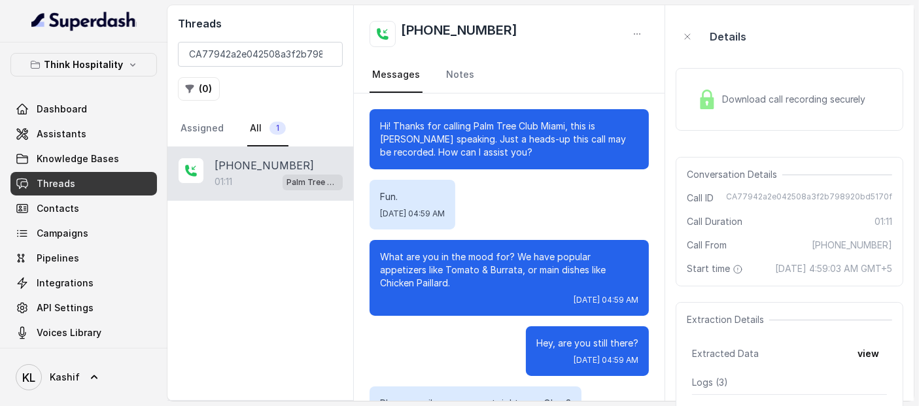
scroll to position [570, 0]
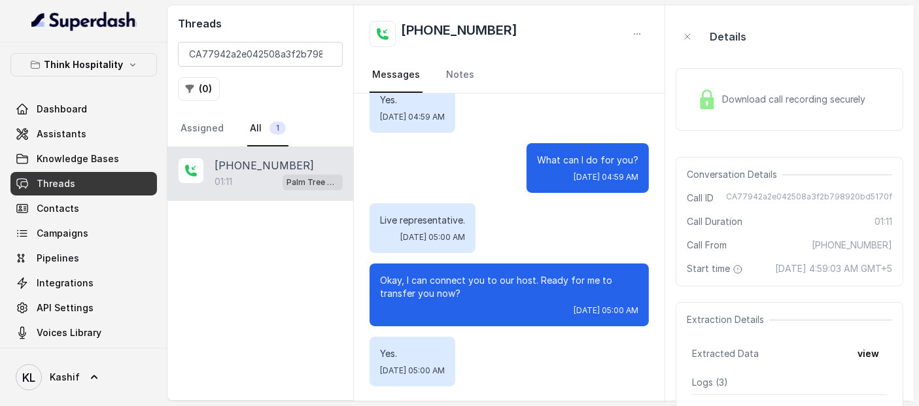
click at [734, 108] on div "Download call recording securely" at bounding box center [781, 99] width 179 height 30
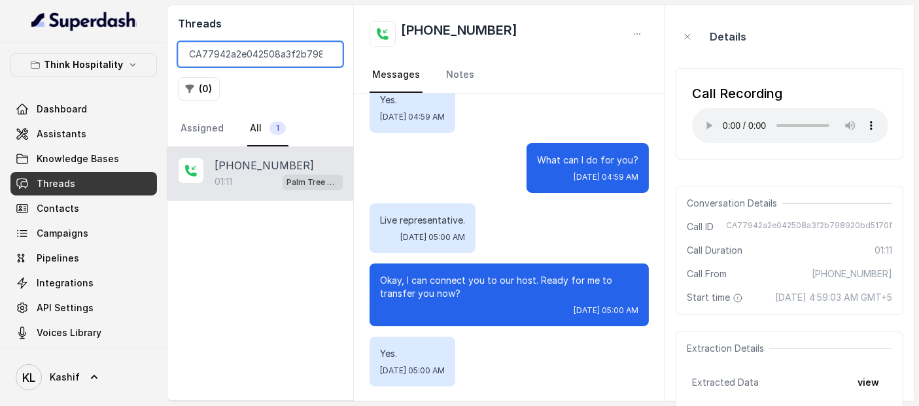
click at [260, 64] on input "CA77942a2e042508a3f2b798920bd5170f" at bounding box center [260, 54] width 165 height 25
paste input "CA7bd23014145826f253bd00ab62840e54"
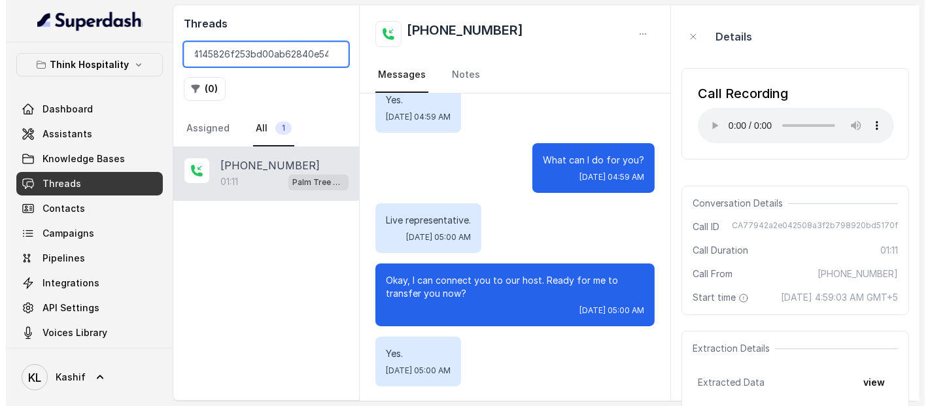
scroll to position [0, 49]
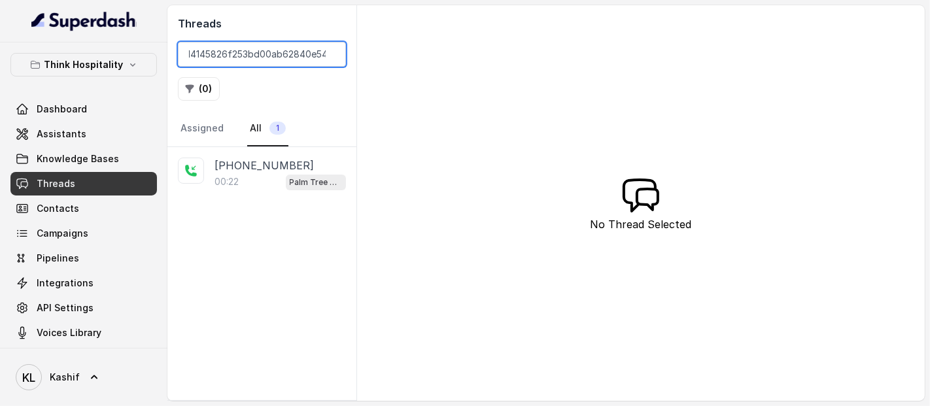
type input "CA7bd23014145826f253bd00ab62840e54"
click at [266, 167] on p "[PHONE_NUMBER]" at bounding box center [263, 166] width 99 height 16
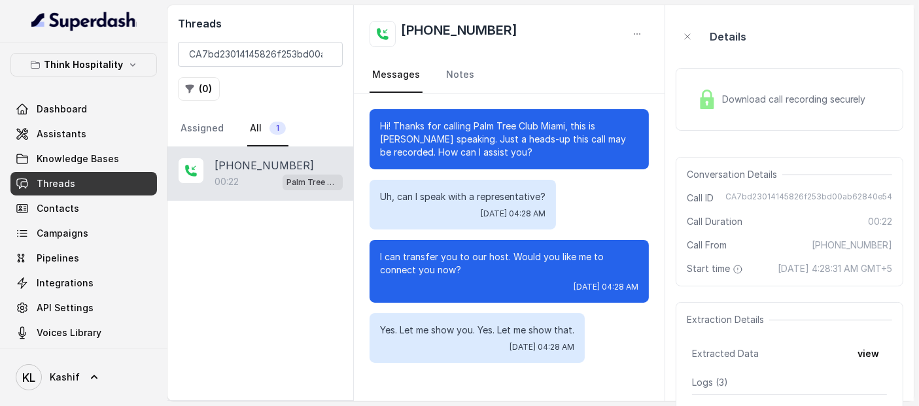
click at [738, 101] on span "Download call recording securely" at bounding box center [796, 99] width 149 height 13
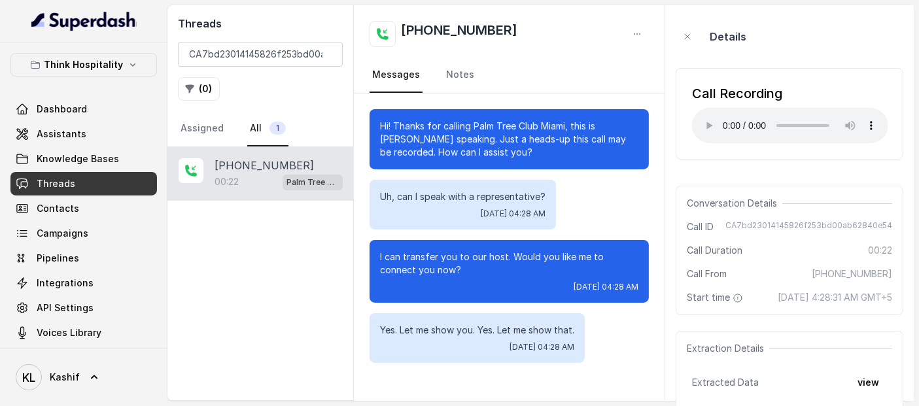
click at [717, 99] on div "Call Recording" at bounding box center [790, 93] width 196 height 18
click at [279, 63] on input "CA7bd23014145826f253bd00ab62840e54" at bounding box center [260, 54] width 165 height 25
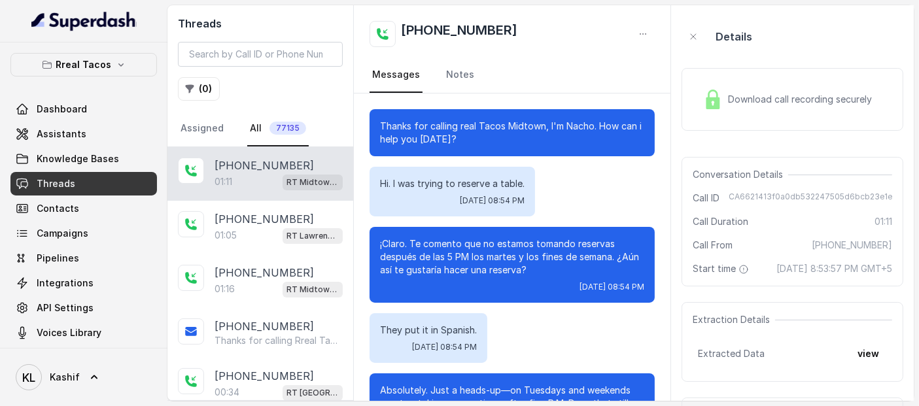
scroll to position [596, 0]
